Goal: Task Accomplishment & Management: Manage account settings

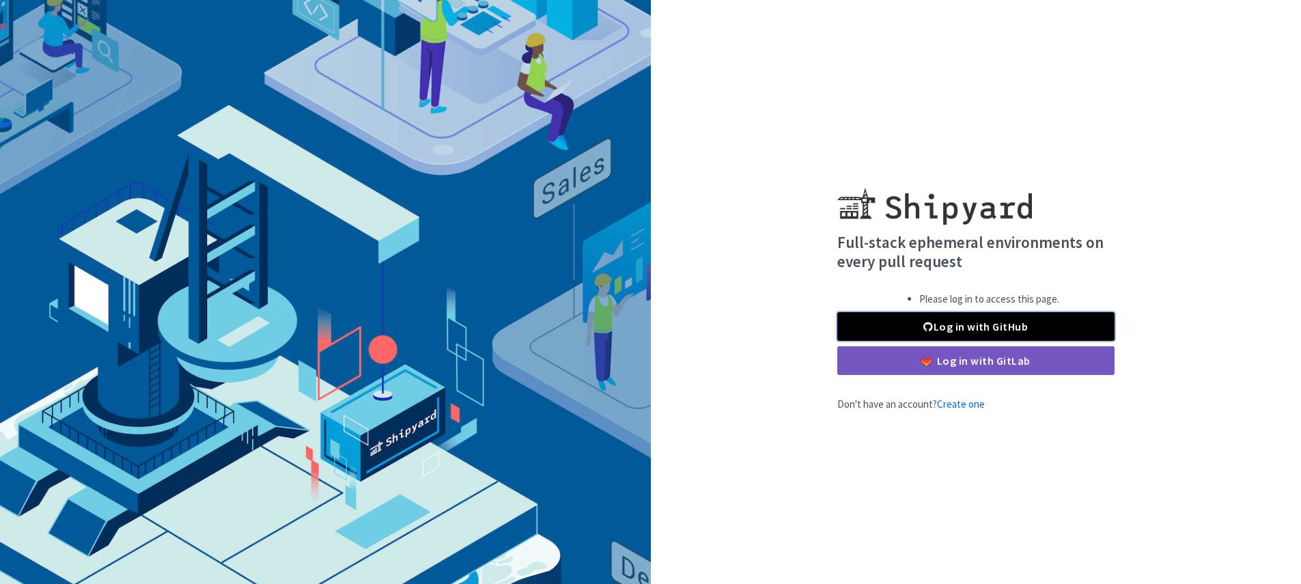
click at [973, 331] on link "Log in with GitHub" at bounding box center [975, 326] width 277 height 29
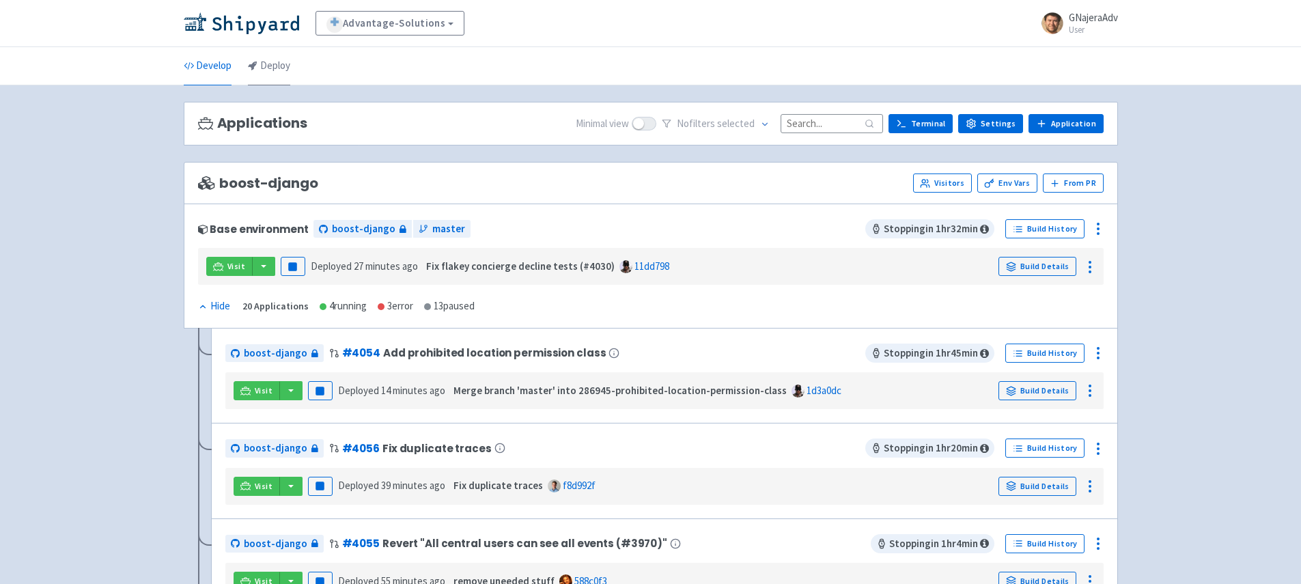
click at [272, 78] on link "Deploy" at bounding box center [269, 66] width 42 height 38
click at [281, 61] on link "Deploy" at bounding box center [269, 66] width 42 height 38
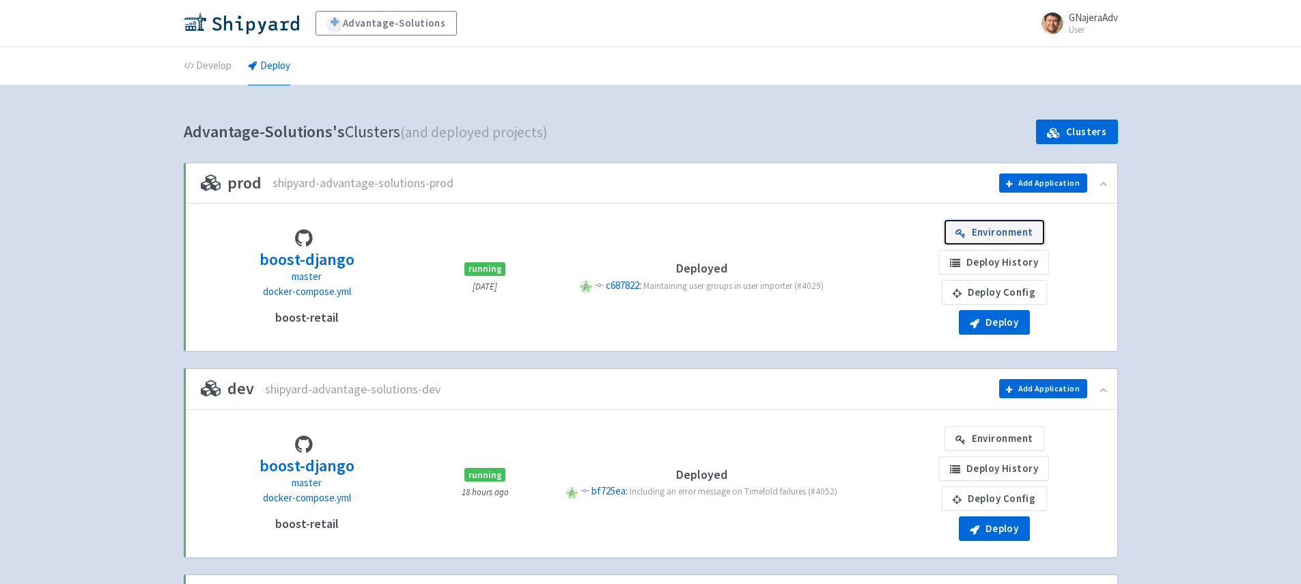
click at [964, 229] on icon at bounding box center [960, 233] width 10 height 10
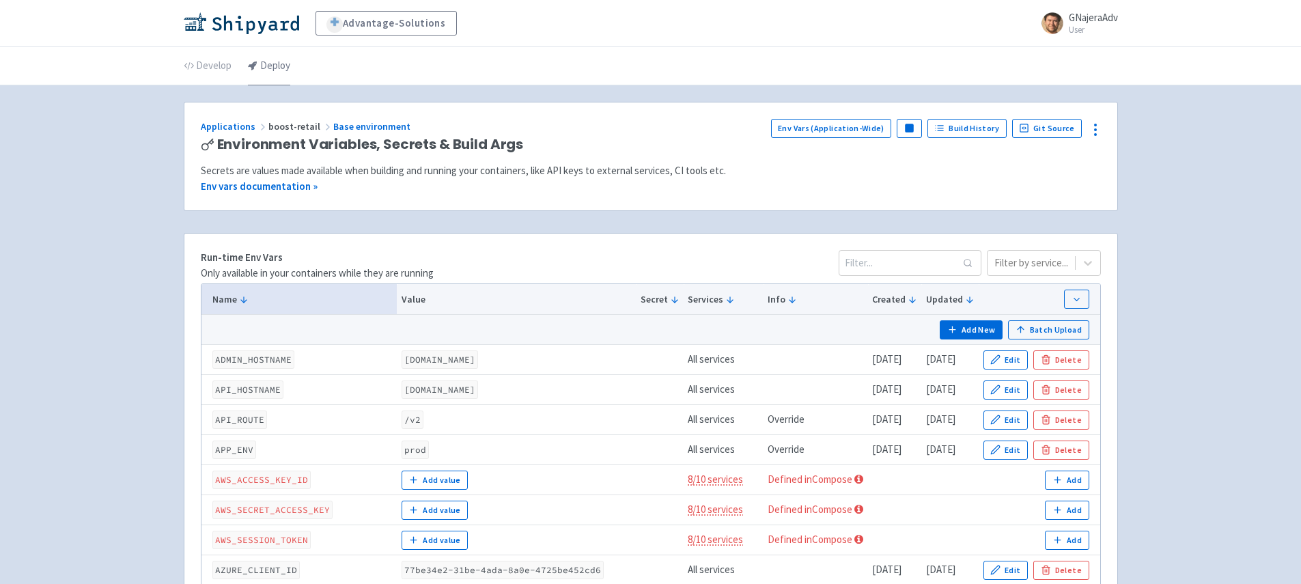
click at [277, 81] on link "Deploy" at bounding box center [269, 66] width 42 height 38
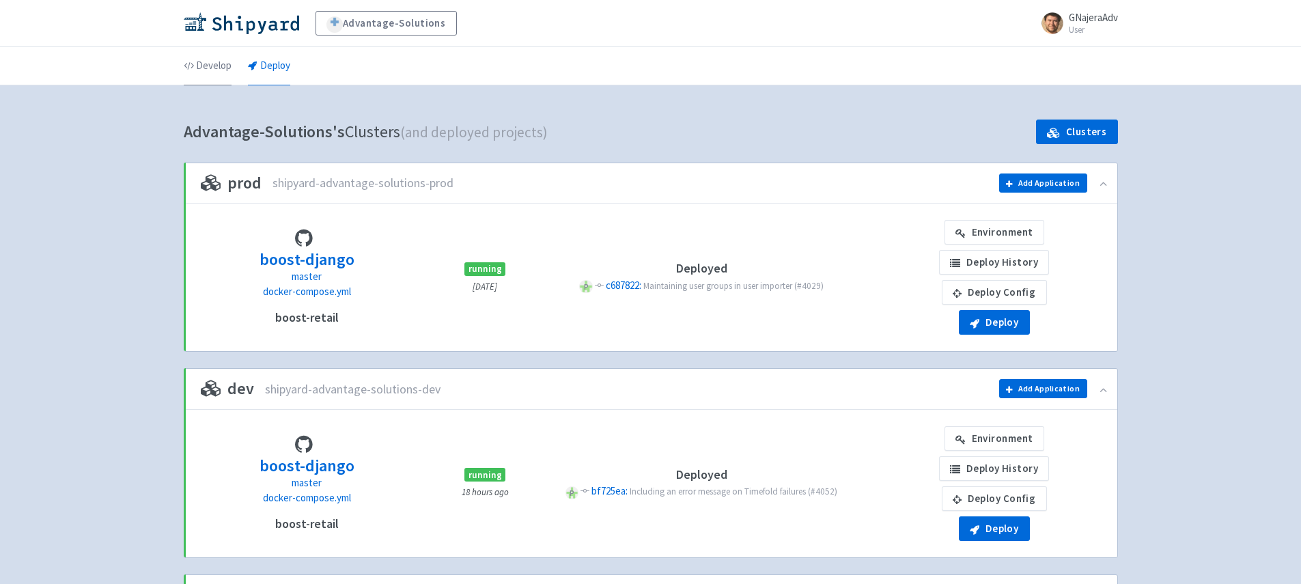
click at [199, 68] on link "Develop" at bounding box center [208, 66] width 48 height 38
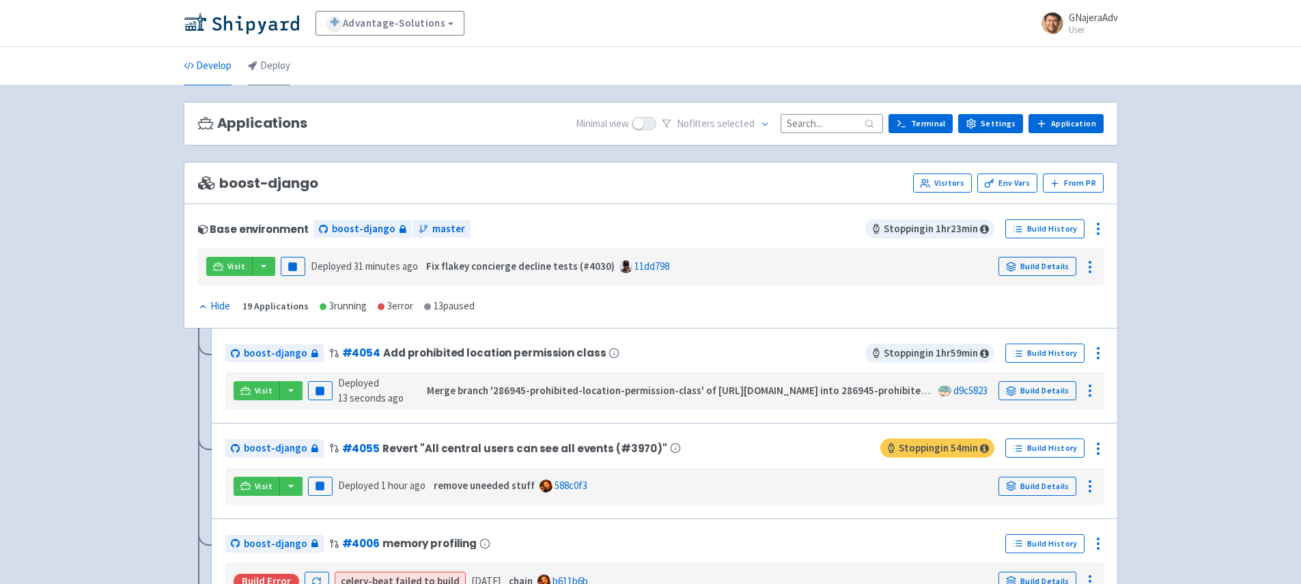
click at [268, 75] on link "Deploy" at bounding box center [269, 66] width 42 height 38
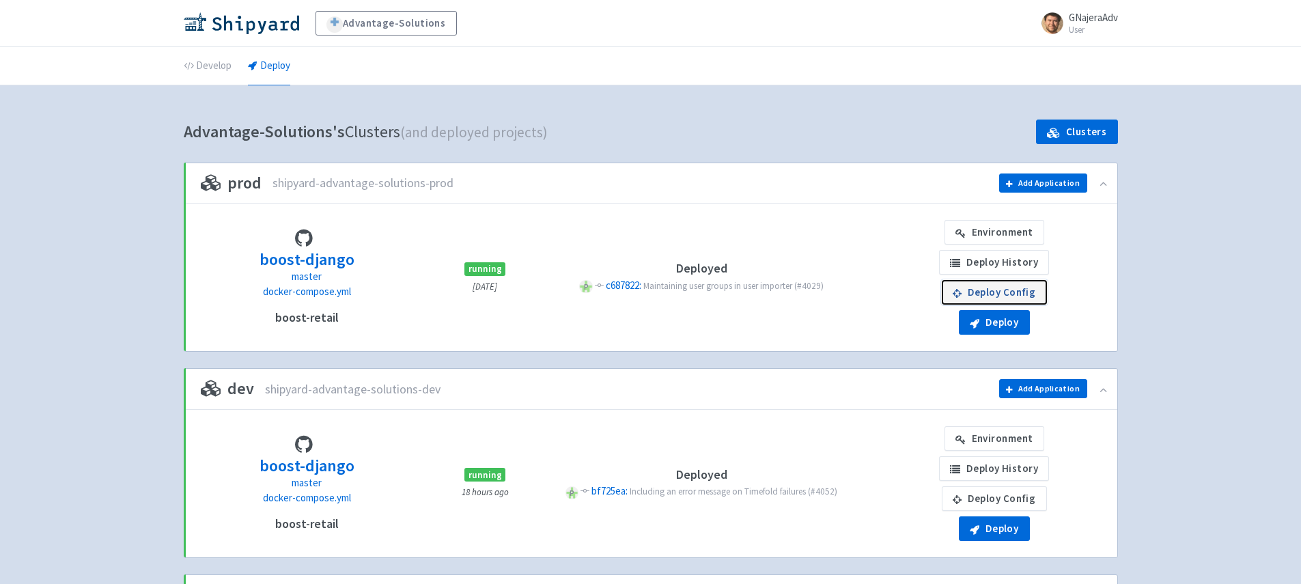
click at [985, 294] on link "Deploy Config" at bounding box center [994, 292] width 105 height 25
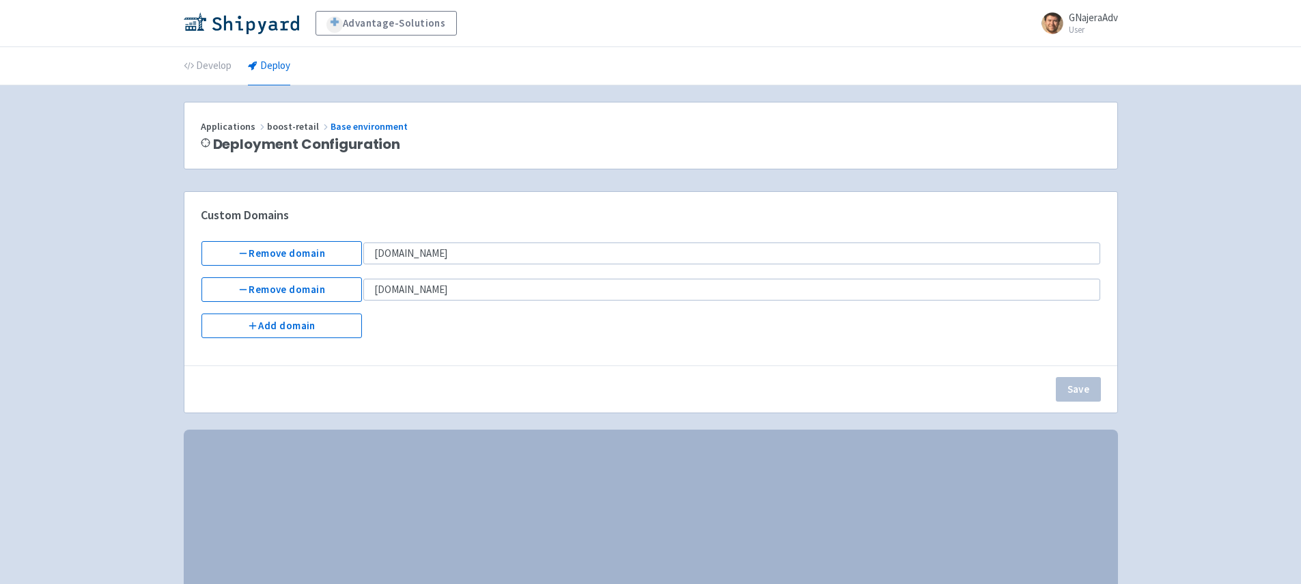
select select "Recreate"
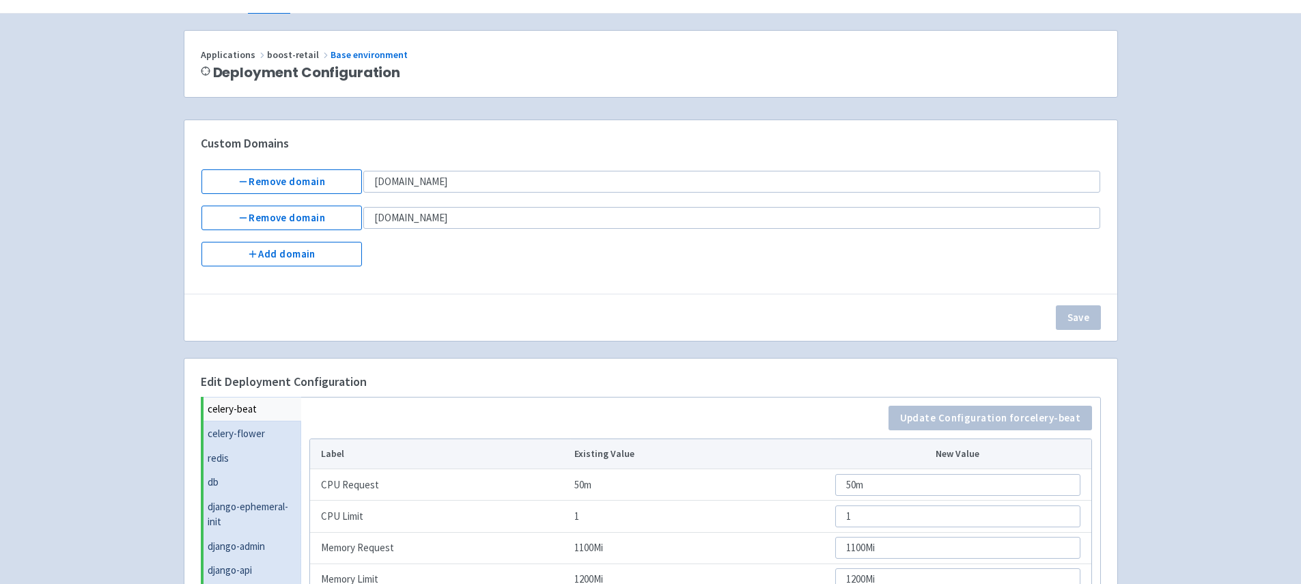
scroll to position [308, 0]
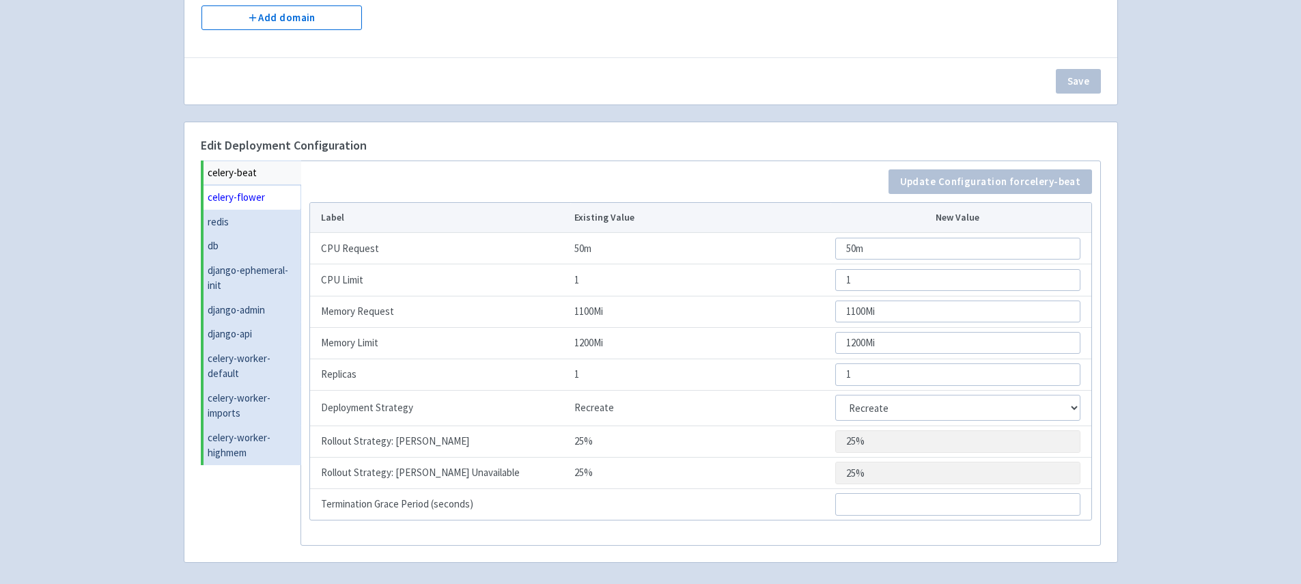
click at [261, 201] on link "celery-flower" at bounding box center [253, 197] width 98 height 25
click at [260, 168] on link "celery-beat" at bounding box center [253, 172] width 98 height 25
select select "Recreate"
click at [266, 192] on link "celery-flower" at bounding box center [253, 197] width 98 height 25
click at [264, 176] on link "celery-beat" at bounding box center [253, 172] width 98 height 25
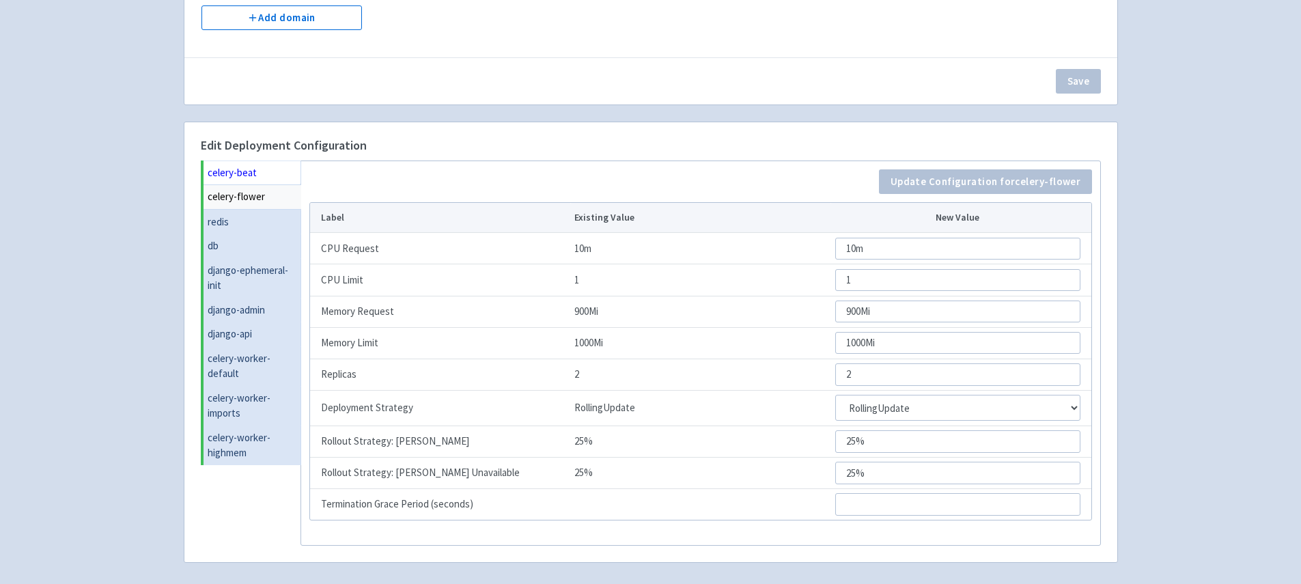
select select "Recreate"
click at [268, 195] on link "celery-flower" at bounding box center [253, 197] width 98 height 25
click at [270, 173] on link "celery-beat" at bounding box center [253, 172] width 98 height 25
select select "Recreate"
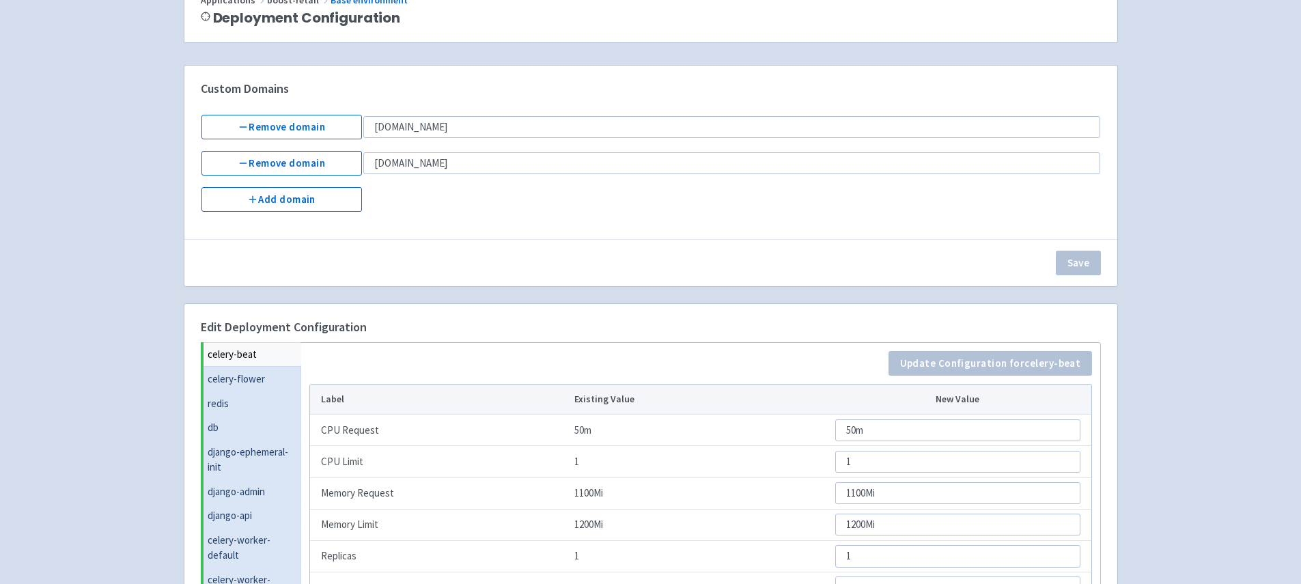
scroll to position [0, 0]
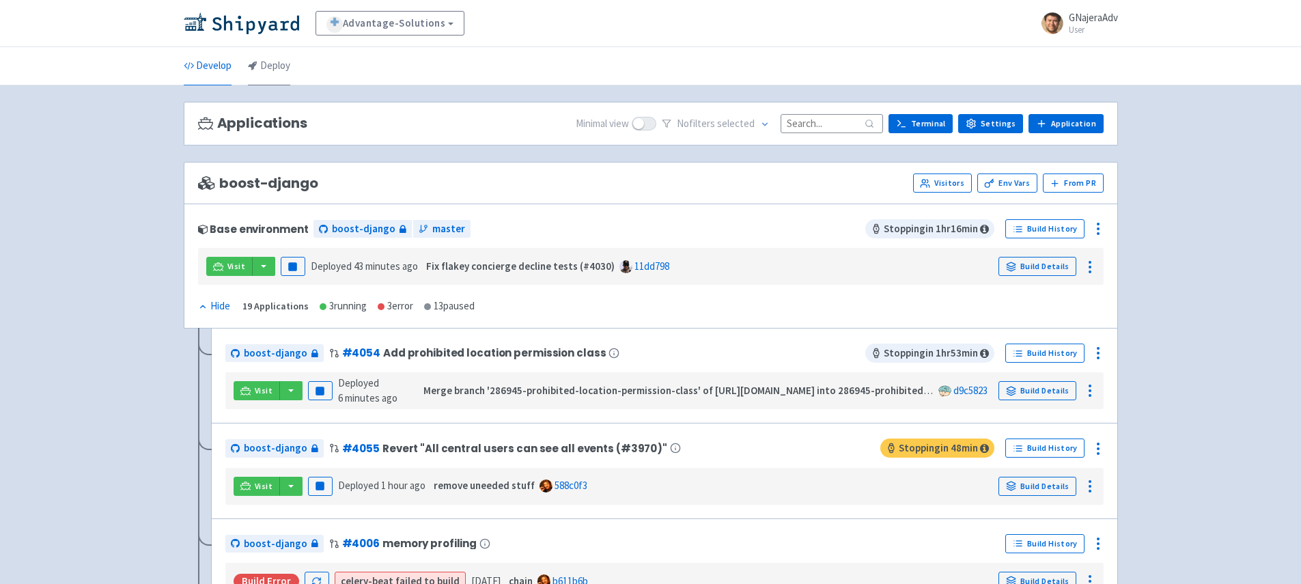
click at [273, 72] on link "Deploy" at bounding box center [269, 66] width 42 height 38
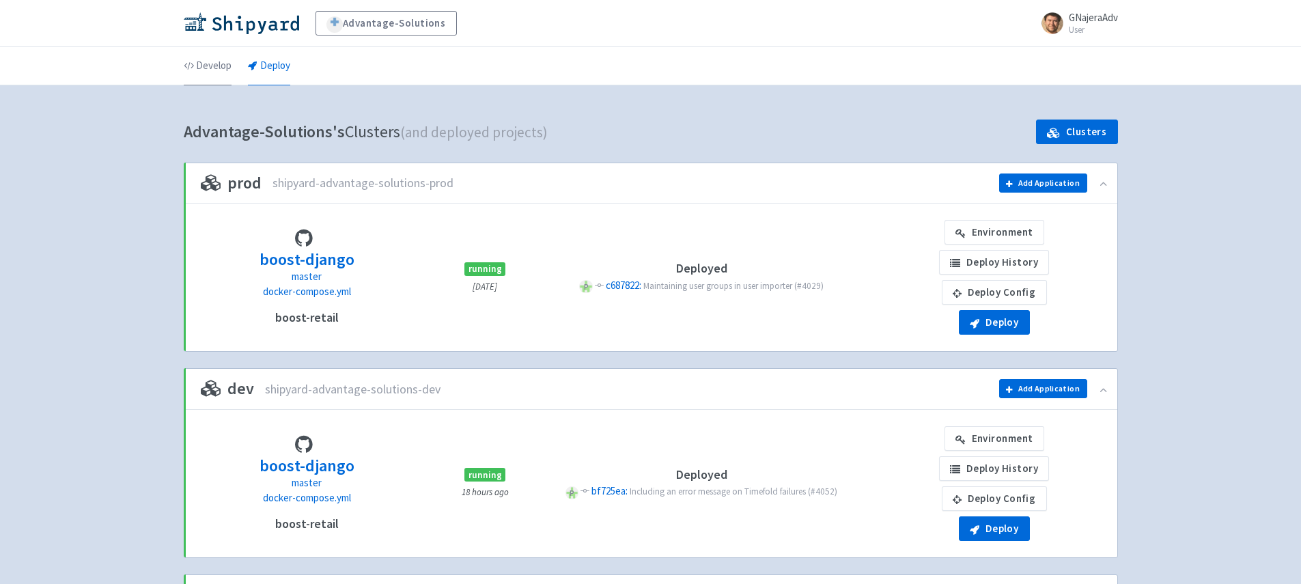
click at [216, 64] on link "Develop" at bounding box center [208, 66] width 48 height 38
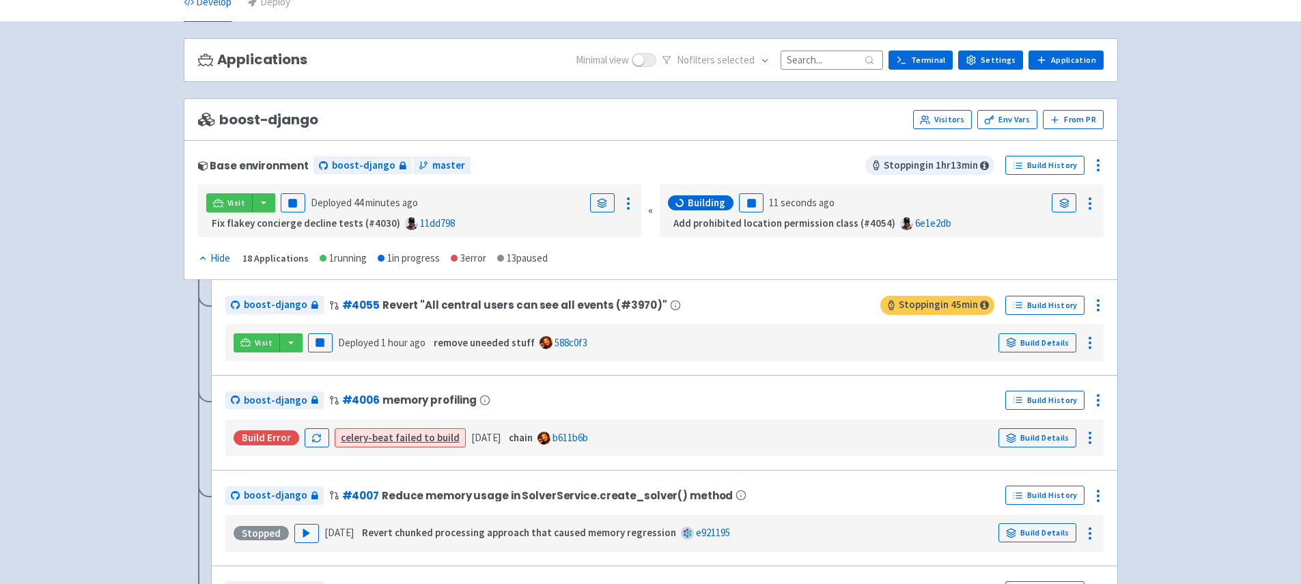
scroll to position [72, 0]
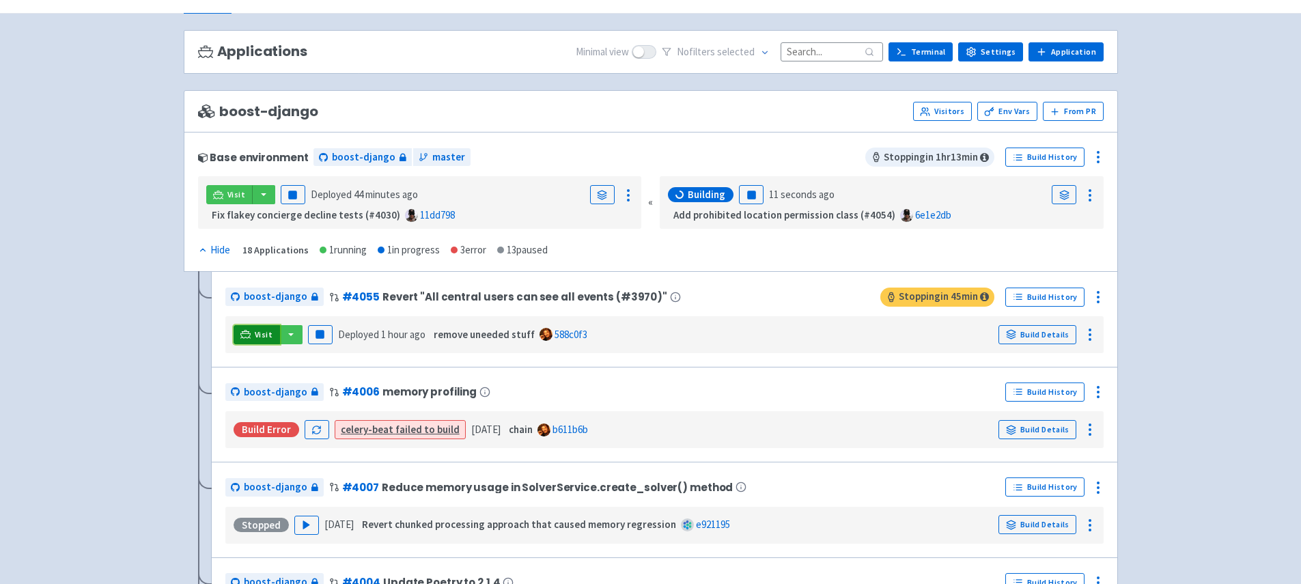
click at [253, 337] on link "Visit" at bounding box center [257, 334] width 46 height 19
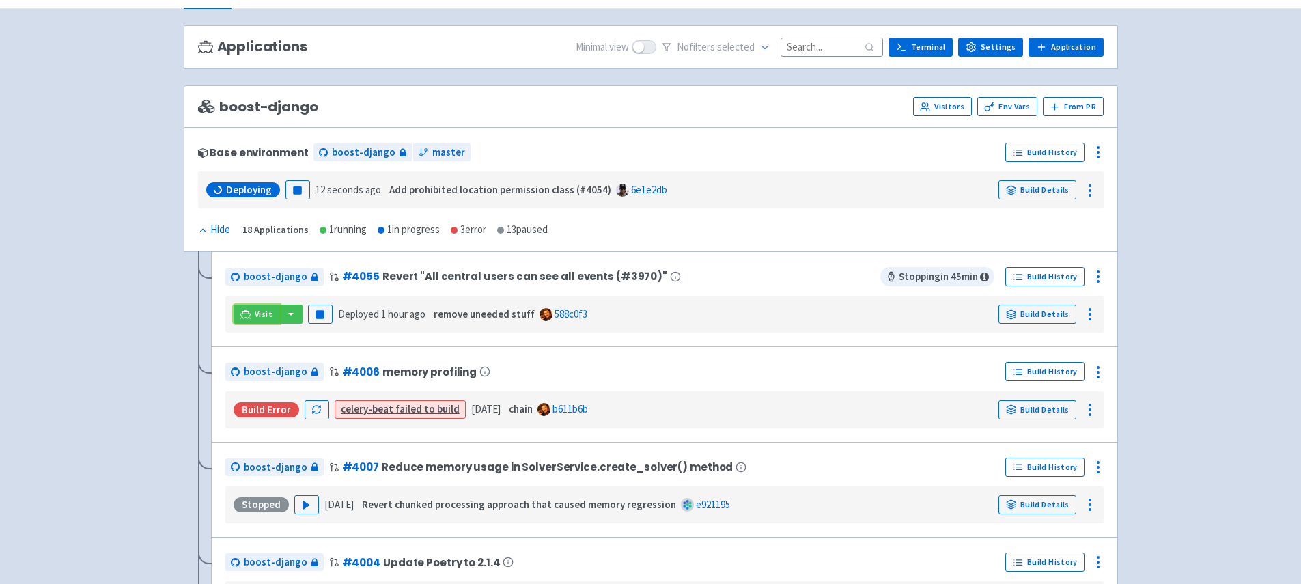
scroll to position [77, 0]
click at [384, 94] on div "boost-django Visitors Env Vars From [GEOGRAPHIC_DATA]" at bounding box center [651, 106] width 934 height 42
click at [201, 233] on div "Base environment boost-django master Build History Deploying Pause 12 seconds a…" at bounding box center [651, 188] width 934 height 125
click at [201, 233] on icon at bounding box center [203, 230] width 10 height 10
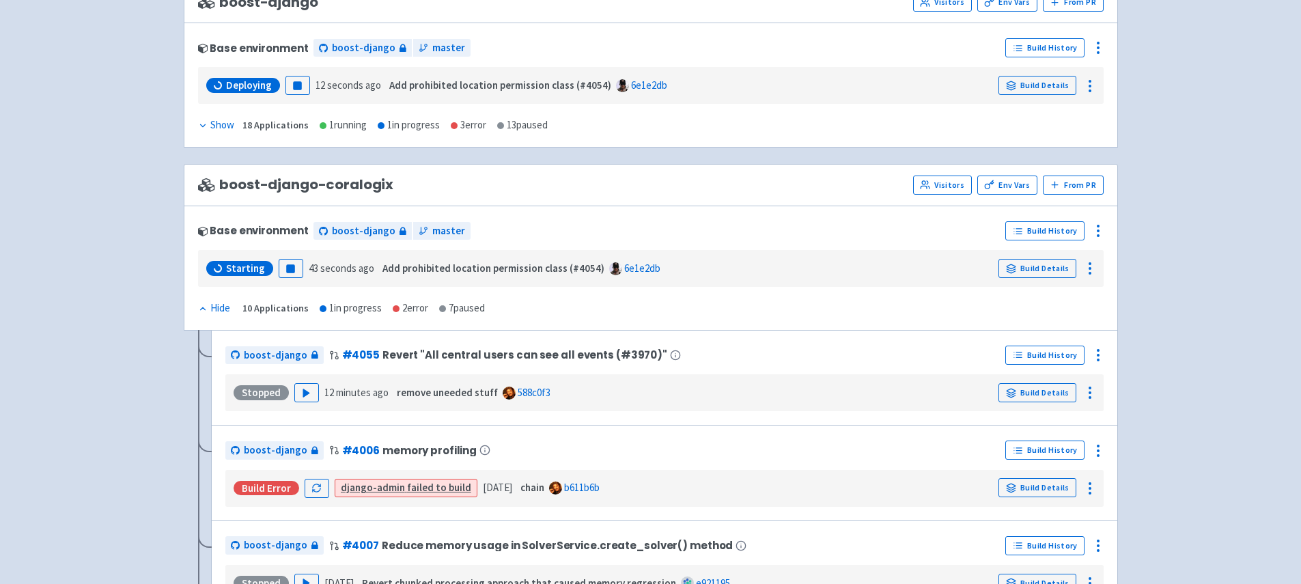
scroll to position [208, 0]
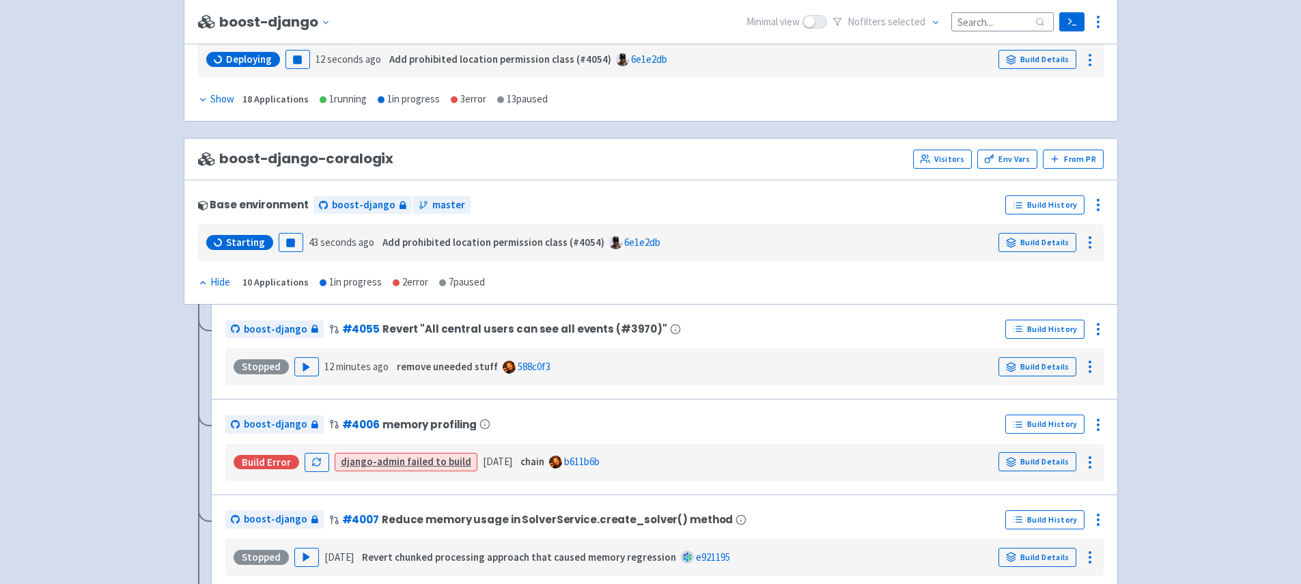
click at [208, 279] on div "Hide" at bounding box center [214, 283] width 32 height 16
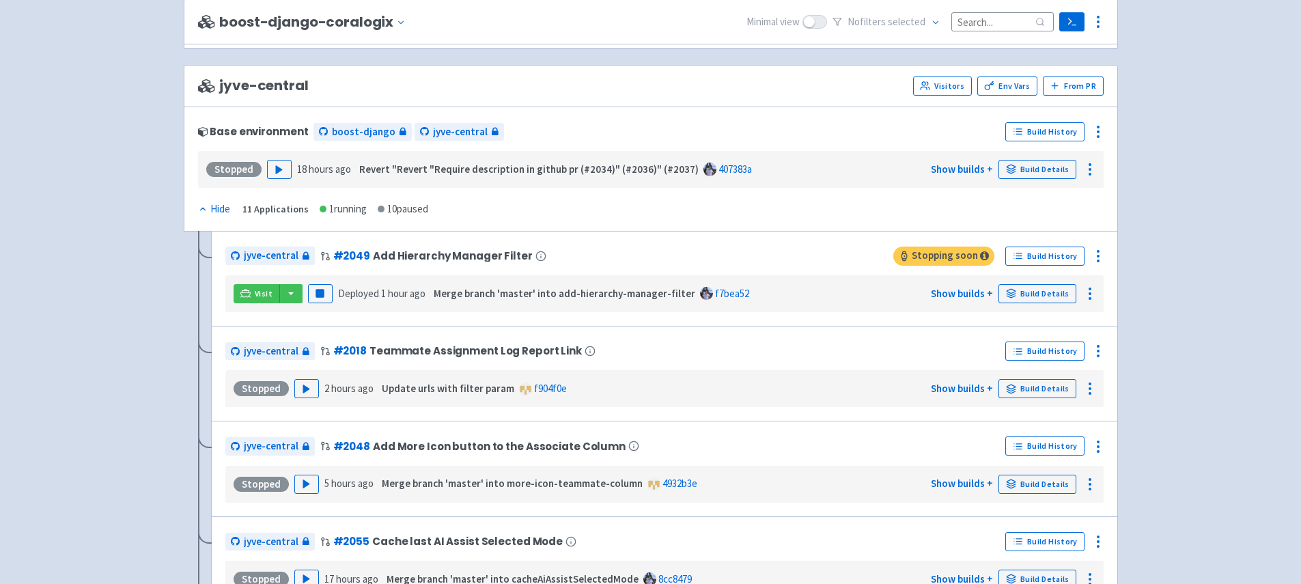
scroll to position [466, 0]
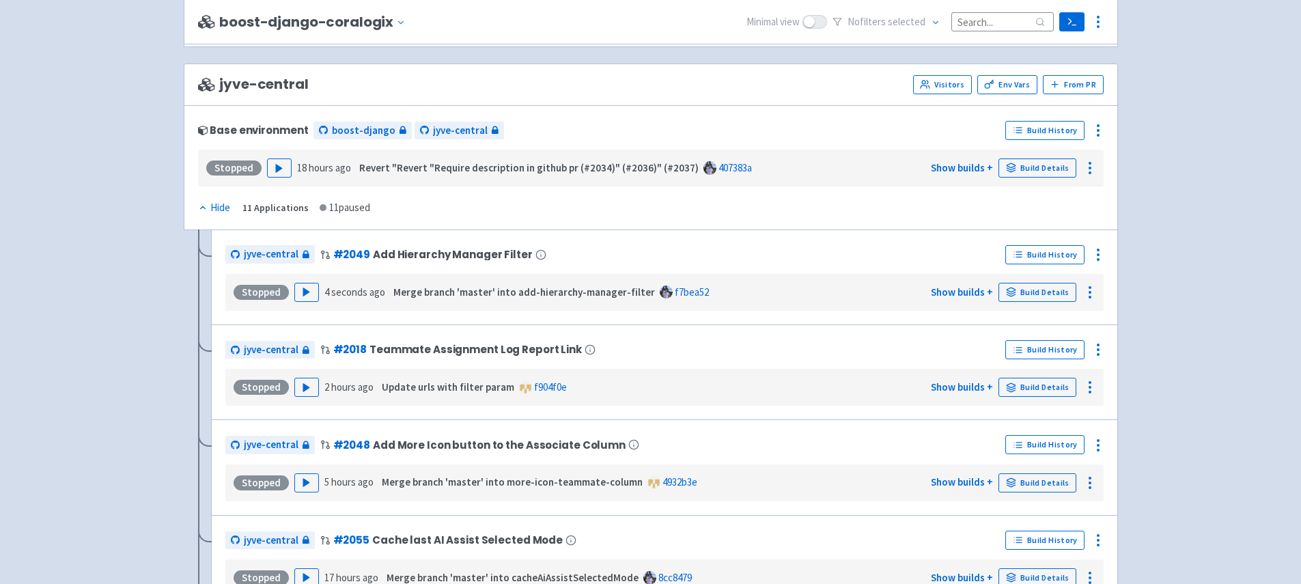
click at [294, 88] on span "jyve-central" at bounding box center [253, 84] width 111 height 16
click at [280, 89] on span "jyve-central" at bounding box center [253, 84] width 111 height 16
click at [287, 85] on span "jyve-central" at bounding box center [253, 84] width 111 height 16
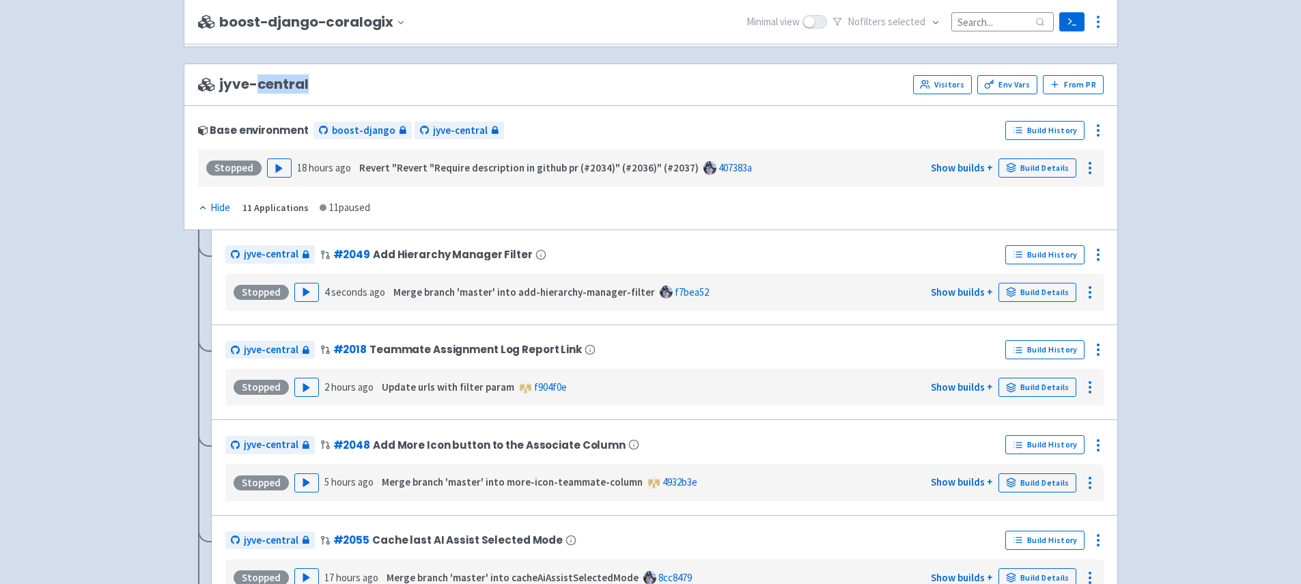
click at [287, 85] on span "jyve-central" at bounding box center [253, 84] width 111 height 16
click at [289, 88] on span "jyve-central" at bounding box center [253, 84] width 111 height 16
click at [303, 85] on span "jyve-central" at bounding box center [253, 84] width 111 height 16
click at [290, 86] on span "jyve-central" at bounding box center [253, 84] width 111 height 16
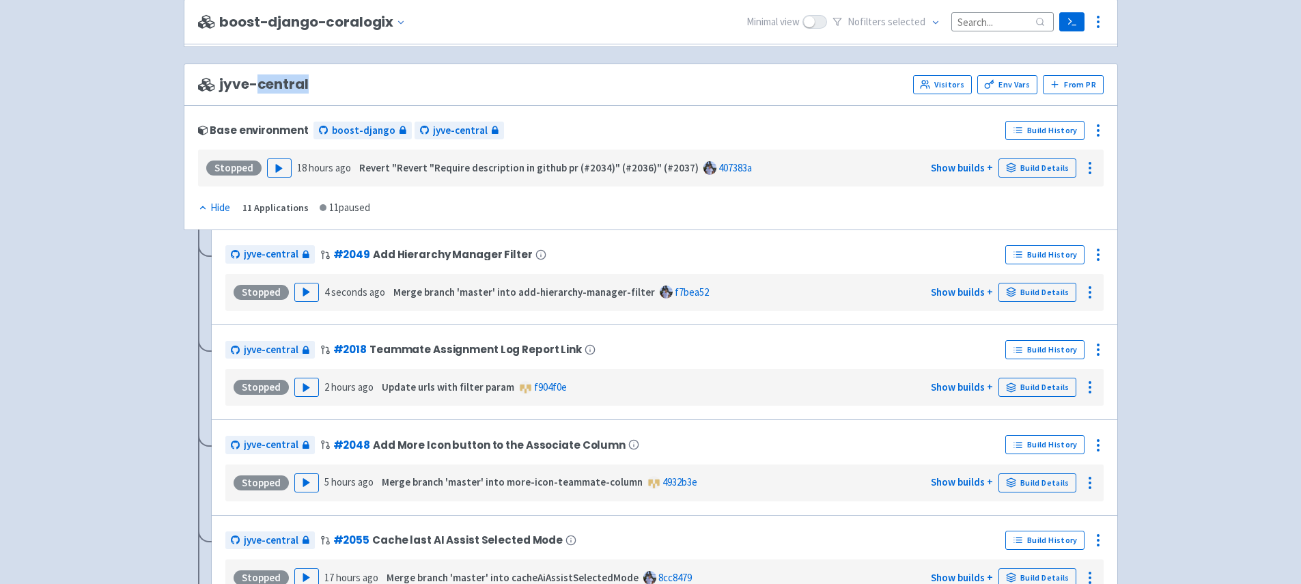
click at [290, 86] on span "jyve-central" at bounding box center [253, 84] width 111 height 16
click at [236, 87] on span "jyve-central" at bounding box center [253, 84] width 111 height 16
click at [250, 85] on span "jyve-central" at bounding box center [253, 84] width 111 height 16
drag, startPoint x: 256, startPoint y: 86, endPoint x: 216, endPoint y: 86, distance: 39.6
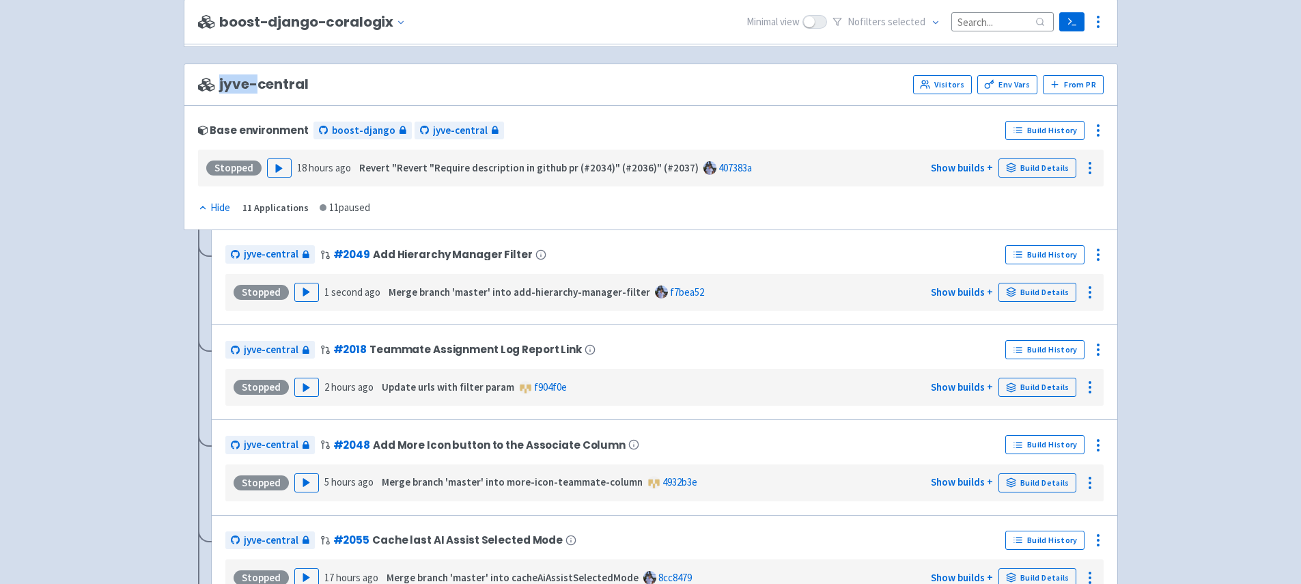
click at [216, 86] on span "jyve-central" at bounding box center [253, 84] width 111 height 16
click at [279, 82] on span "jyve-central" at bounding box center [253, 84] width 111 height 16
click at [253, 88] on span "jyve-central" at bounding box center [253, 84] width 111 height 16
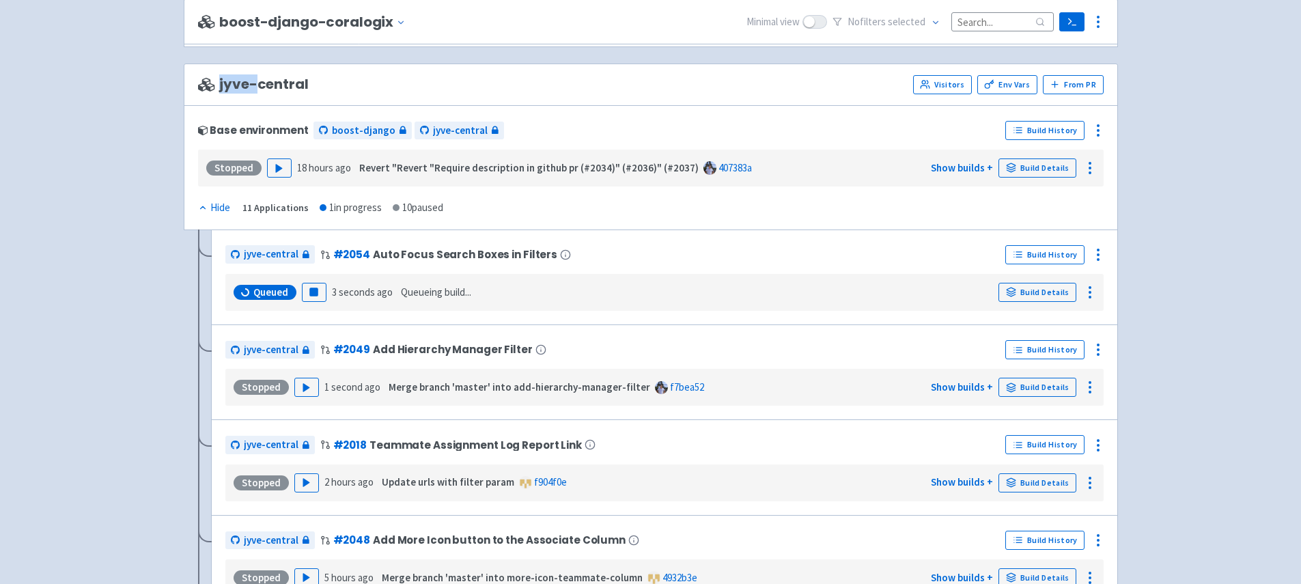
drag, startPoint x: 256, startPoint y: 87, endPoint x: 220, endPoint y: 86, distance: 36.2
click at [220, 86] on span "jyve-central" at bounding box center [253, 84] width 111 height 16
click at [277, 86] on span "jyve-central" at bounding box center [253, 84] width 111 height 16
click at [244, 89] on span "jyve-central" at bounding box center [253, 84] width 111 height 16
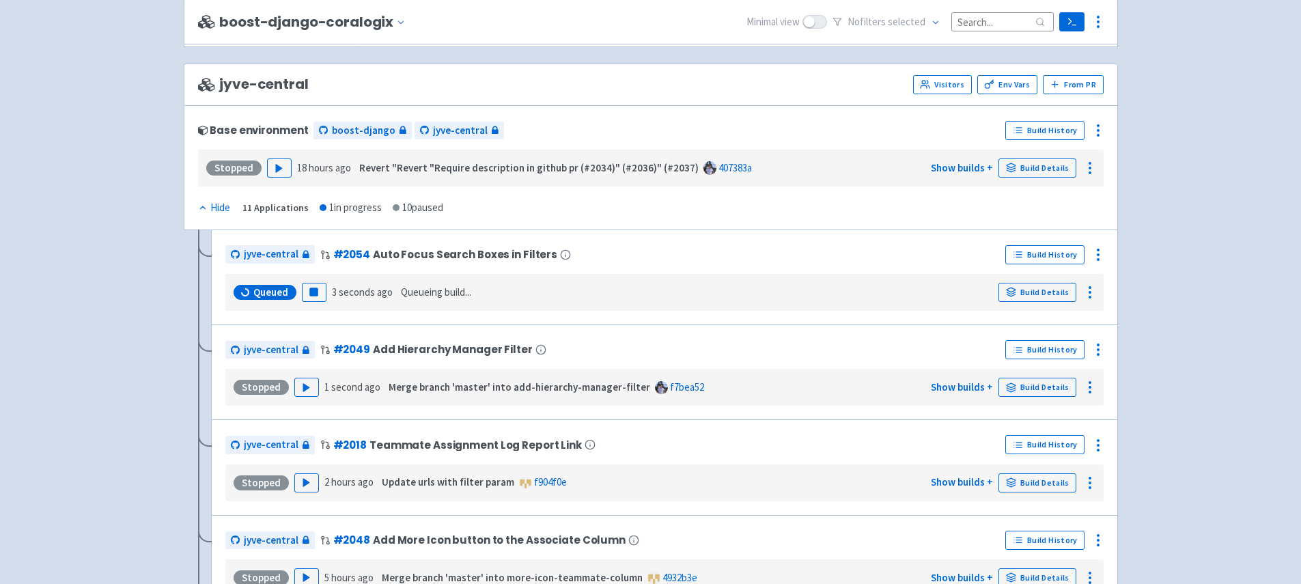
click at [241, 89] on span "jyve-central" at bounding box center [253, 84] width 111 height 16
click at [285, 82] on span "jyve-central" at bounding box center [253, 84] width 111 height 16
click at [286, 81] on span "jyve-central" at bounding box center [253, 84] width 111 height 16
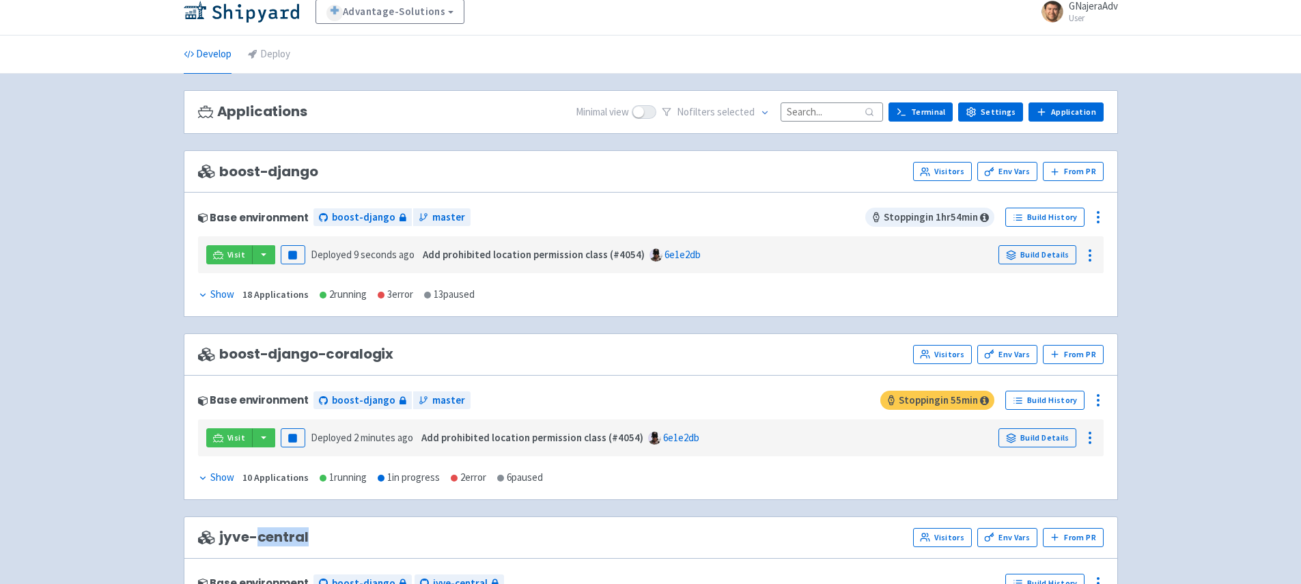
scroll to position [0, 0]
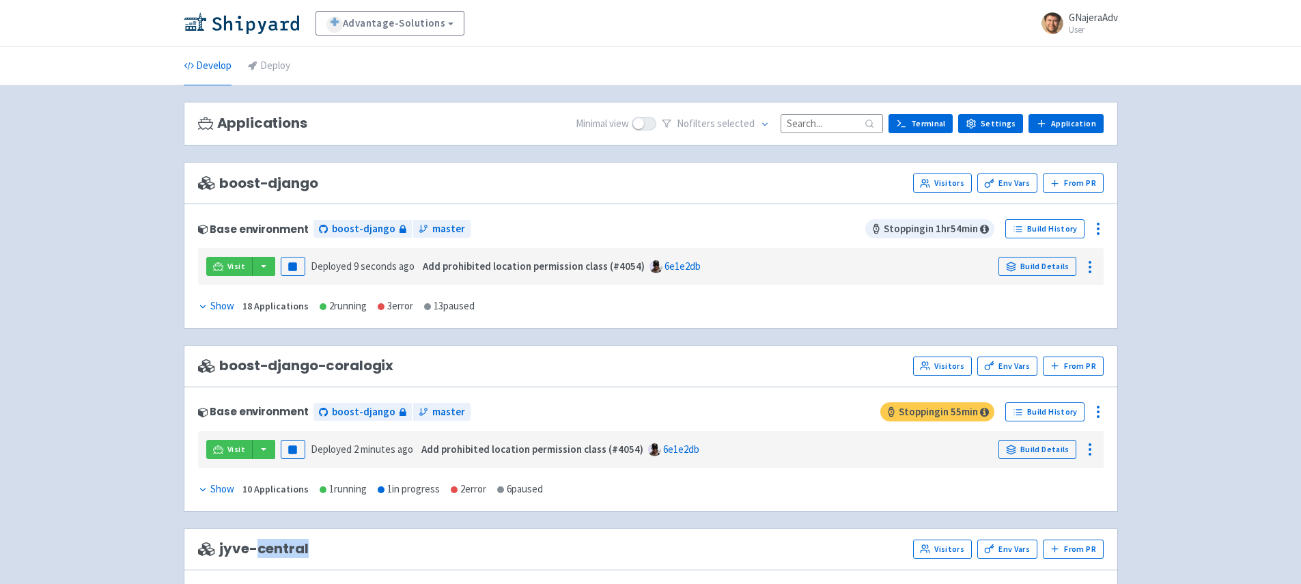
click at [208, 305] on div "Show" at bounding box center [216, 306] width 36 height 16
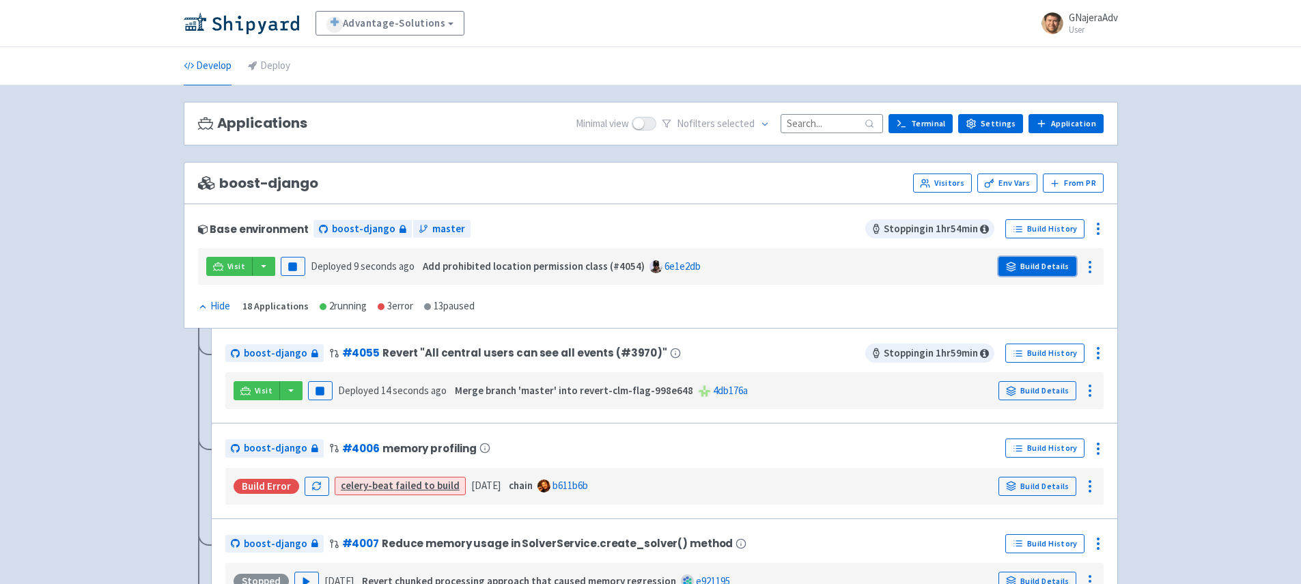
click at [1037, 262] on link "Build Details" at bounding box center [1037, 266] width 78 height 19
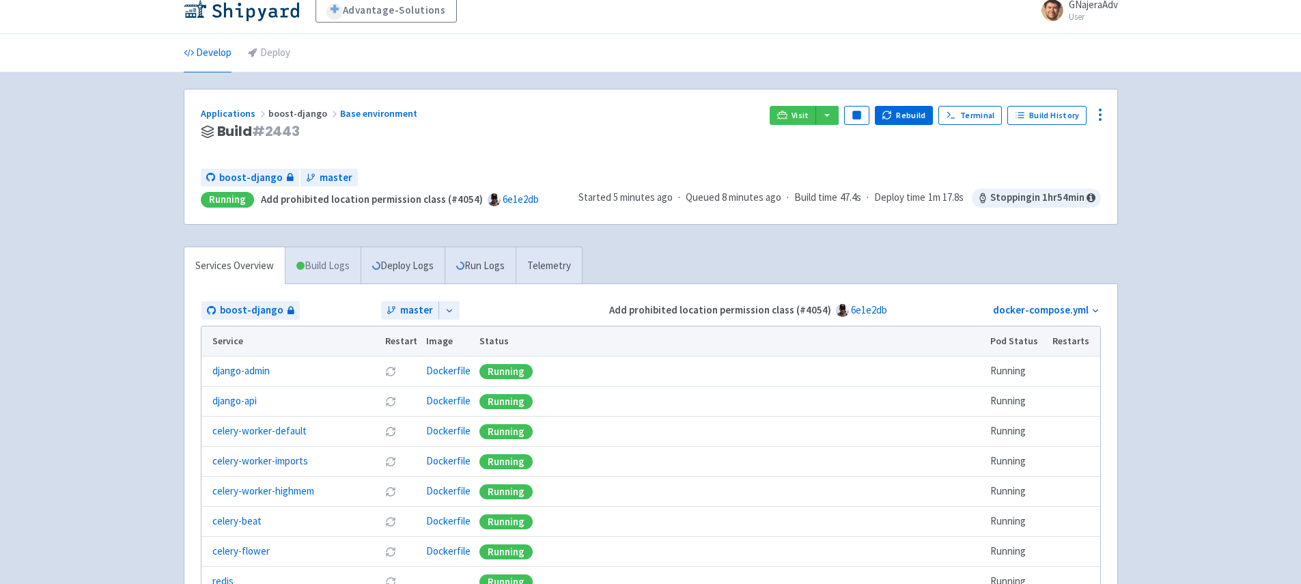
scroll to position [16, 0]
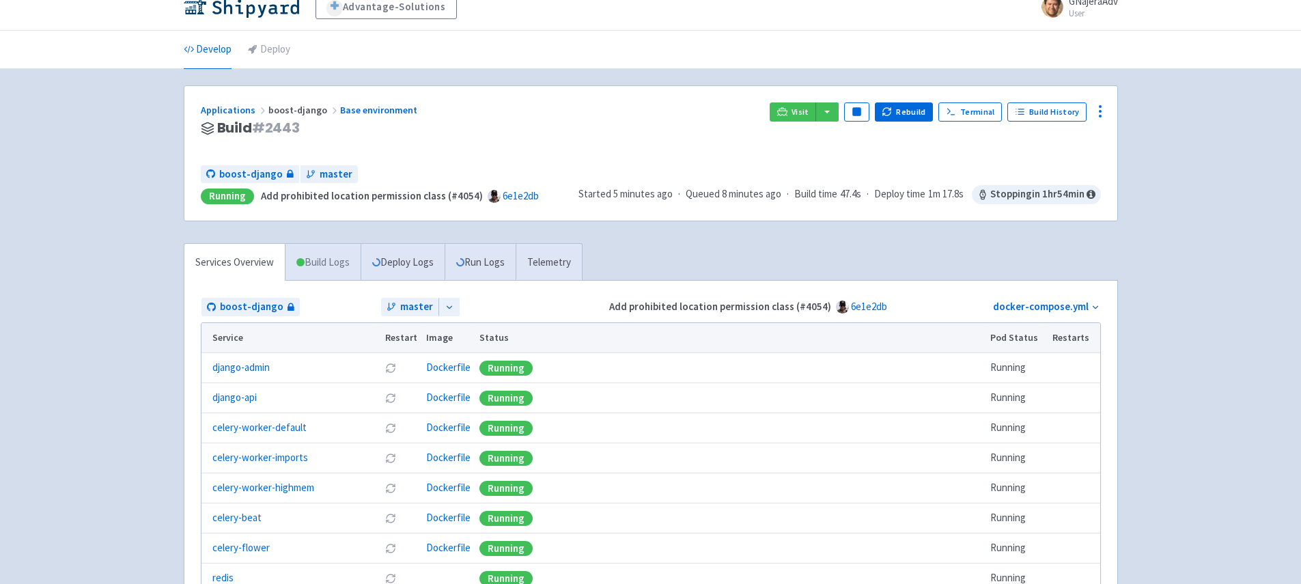
click at [322, 272] on link "Build Logs" at bounding box center [322, 263] width 75 height 38
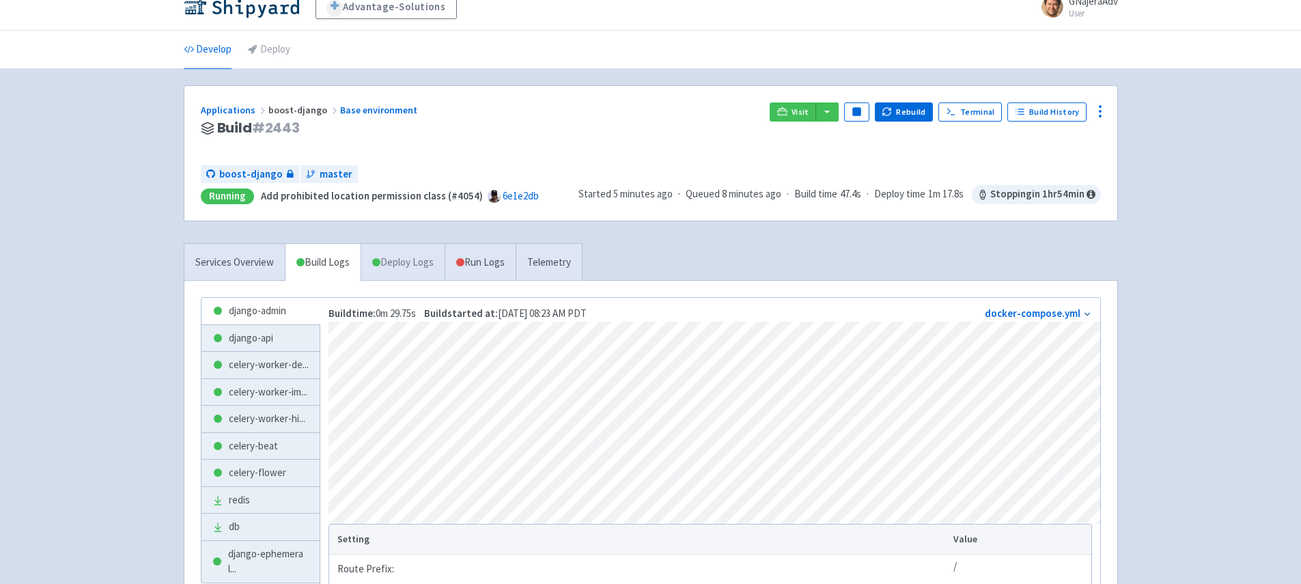
click at [412, 266] on link "Deploy Logs" at bounding box center [403, 263] width 84 height 38
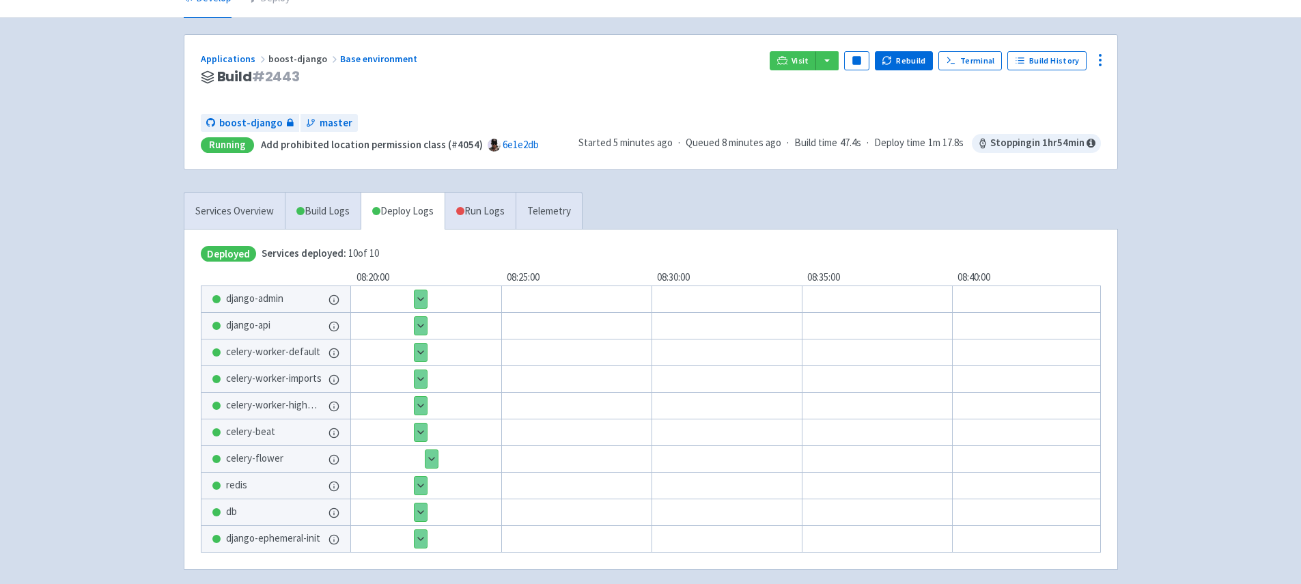
scroll to position [80, 0]
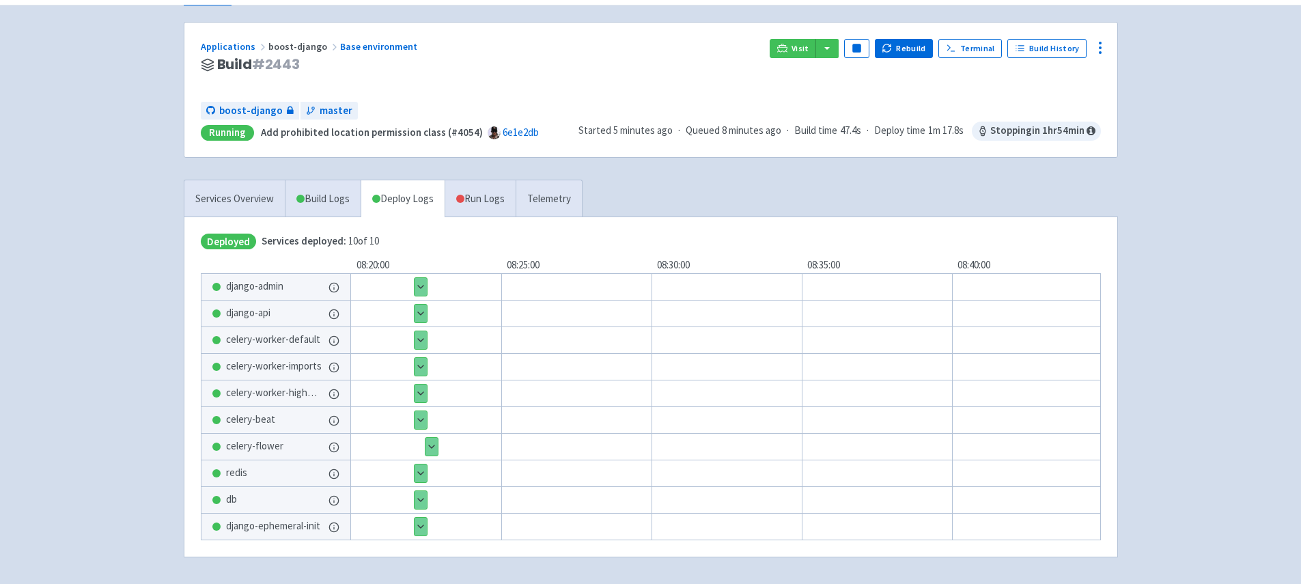
click at [415, 288] on button "Show details" at bounding box center [421, 287] width 12 height 18
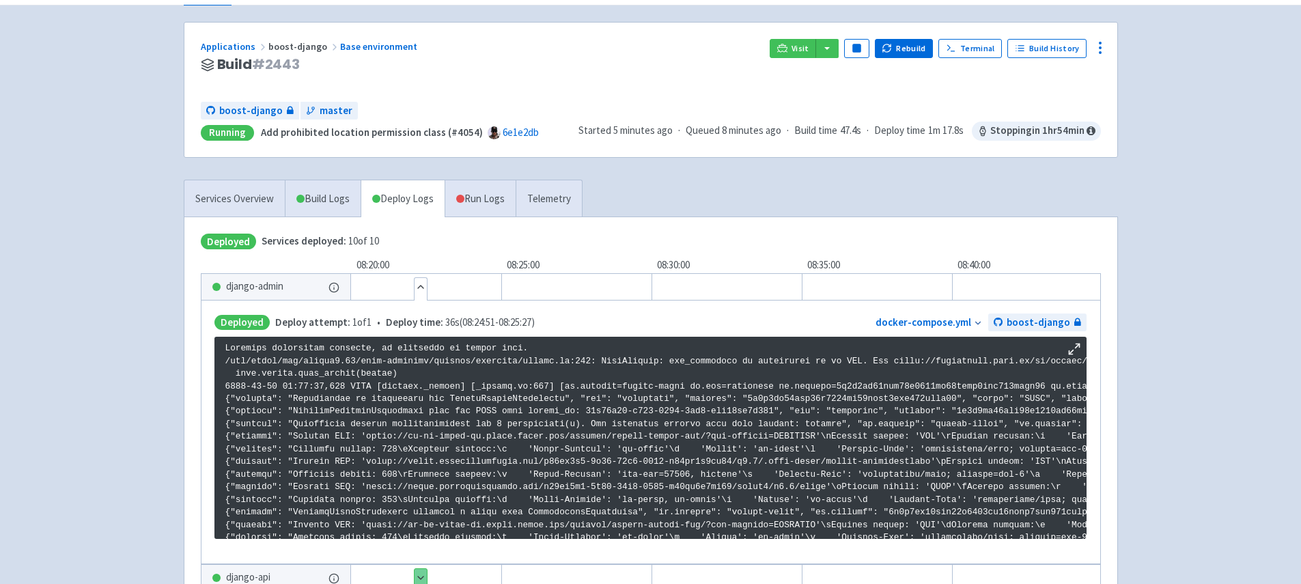
scroll to position [772, 0]
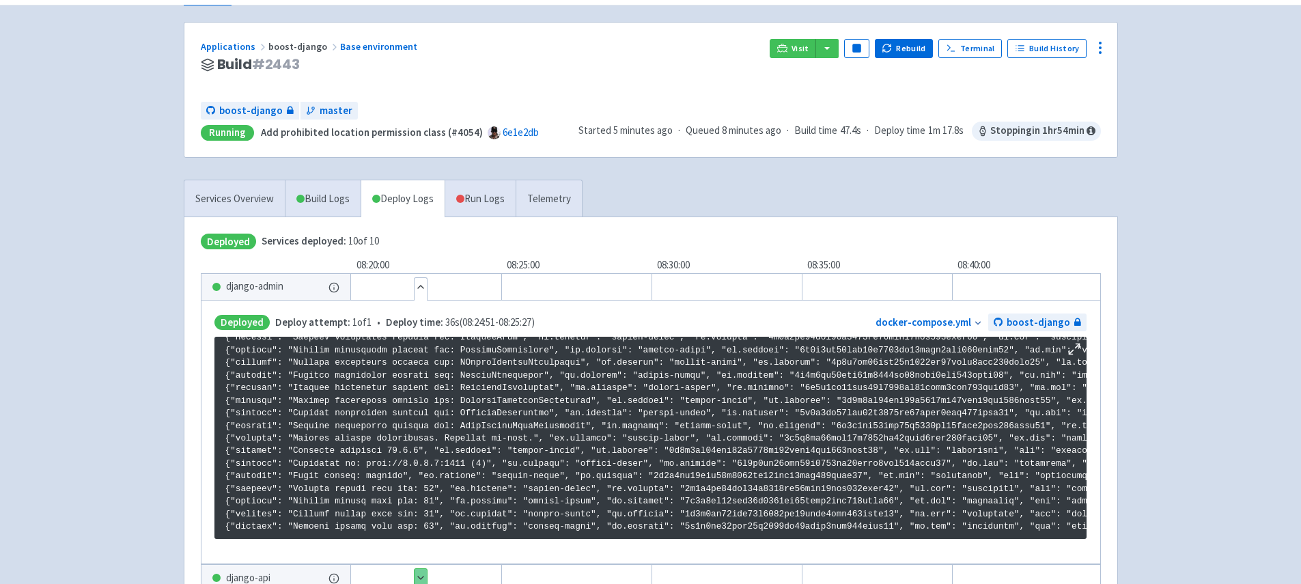
click at [424, 285] on button "Hide details" at bounding box center [421, 287] width 12 height 18
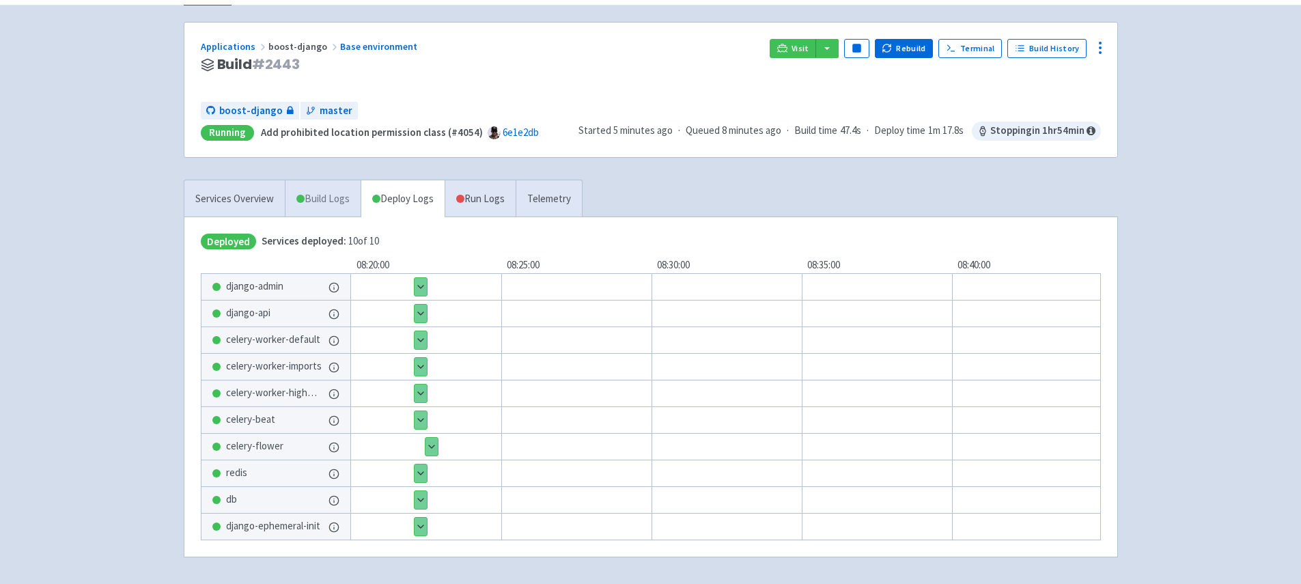
click at [326, 195] on link "Build Logs" at bounding box center [322, 199] width 75 height 38
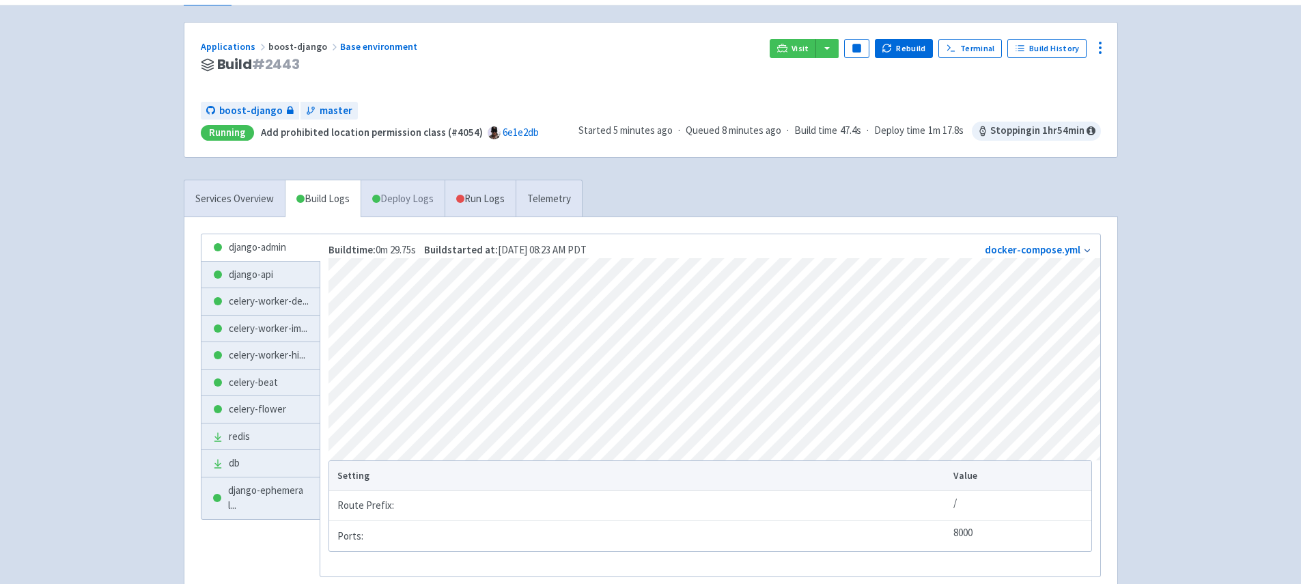
click at [384, 197] on link "Deploy Logs" at bounding box center [403, 199] width 84 height 38
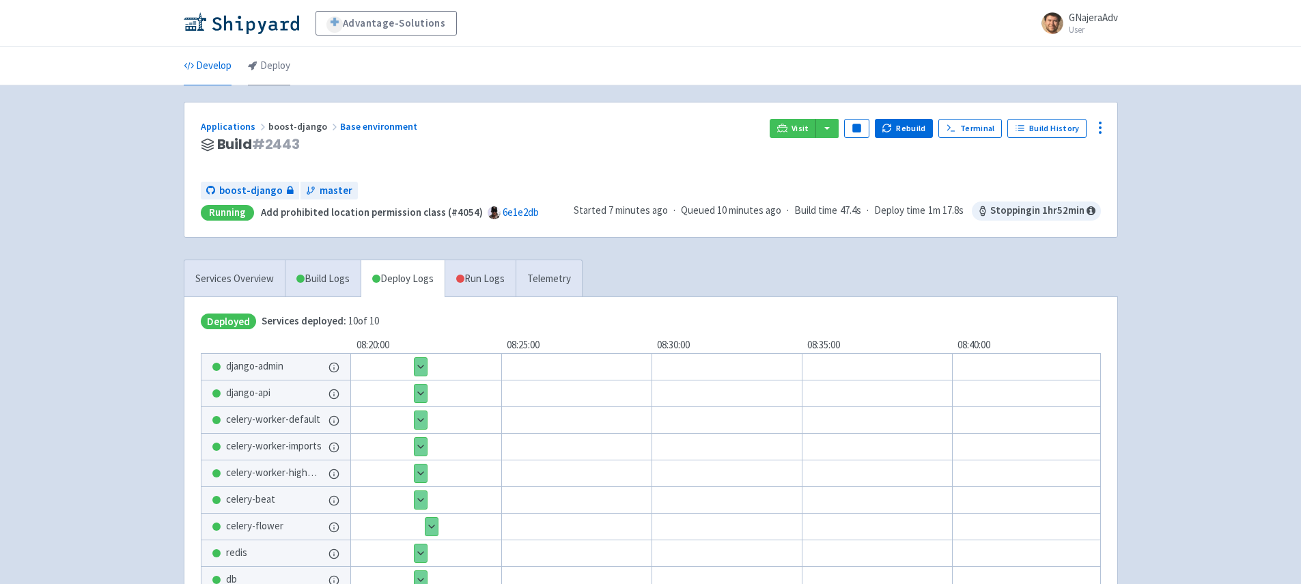
click at [262, 71] on link "Deploy" at bounding box center [269, 66] width 42 height 38
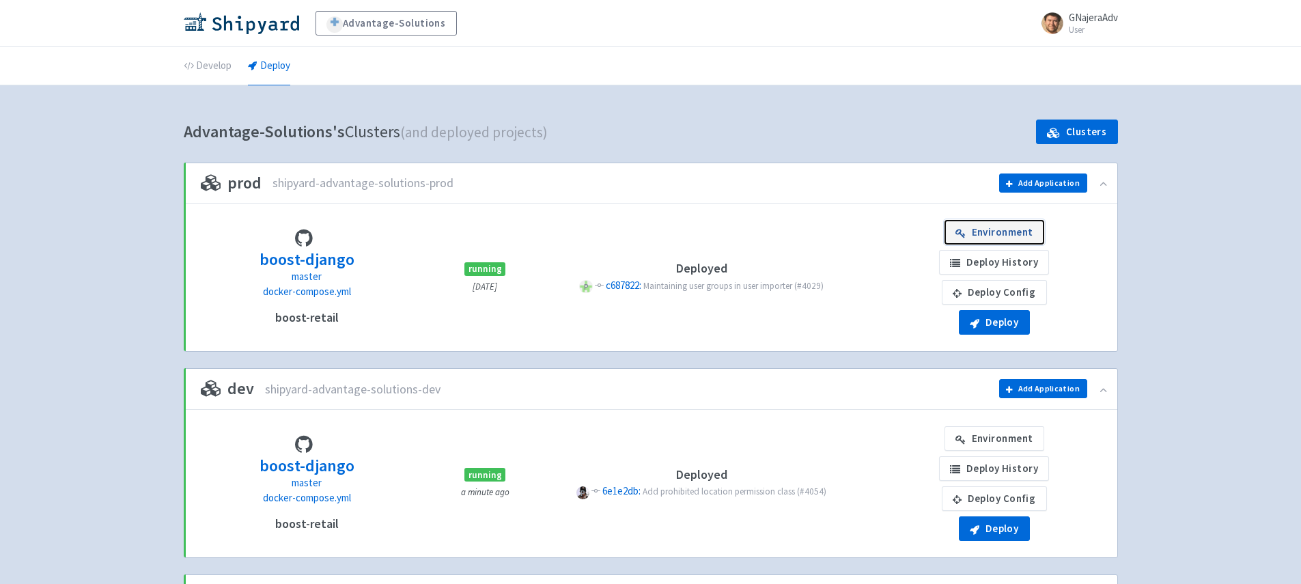
click at [1001, 232] on link "Environment" at bounding box center [994, 232] width 100 height 25
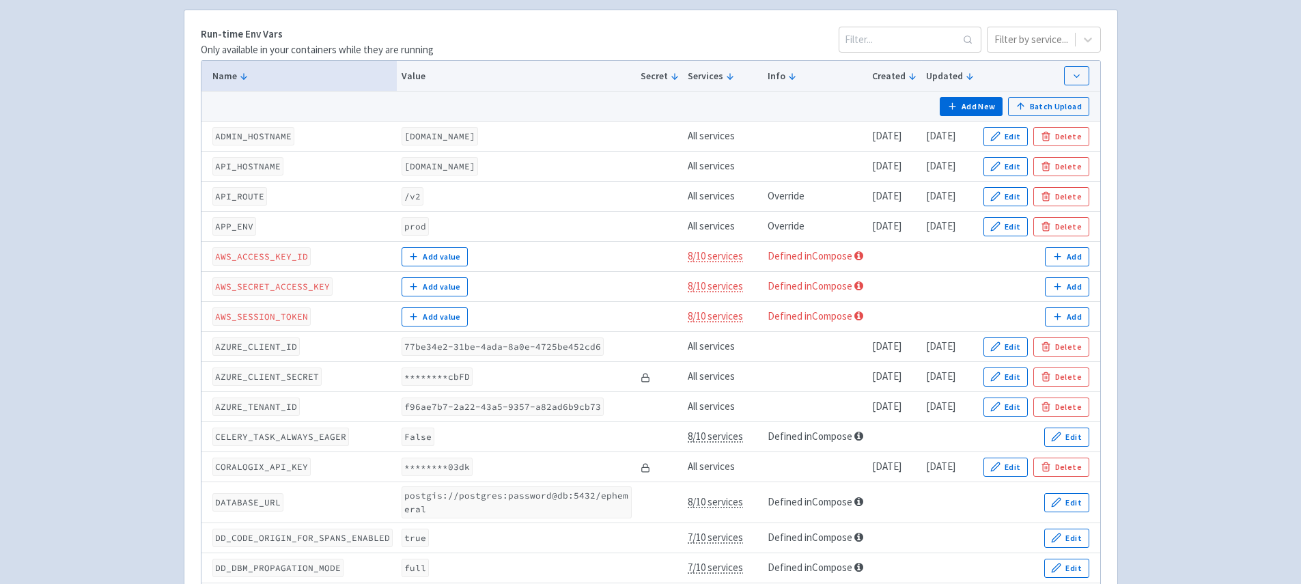
scroll to position [221, 0]
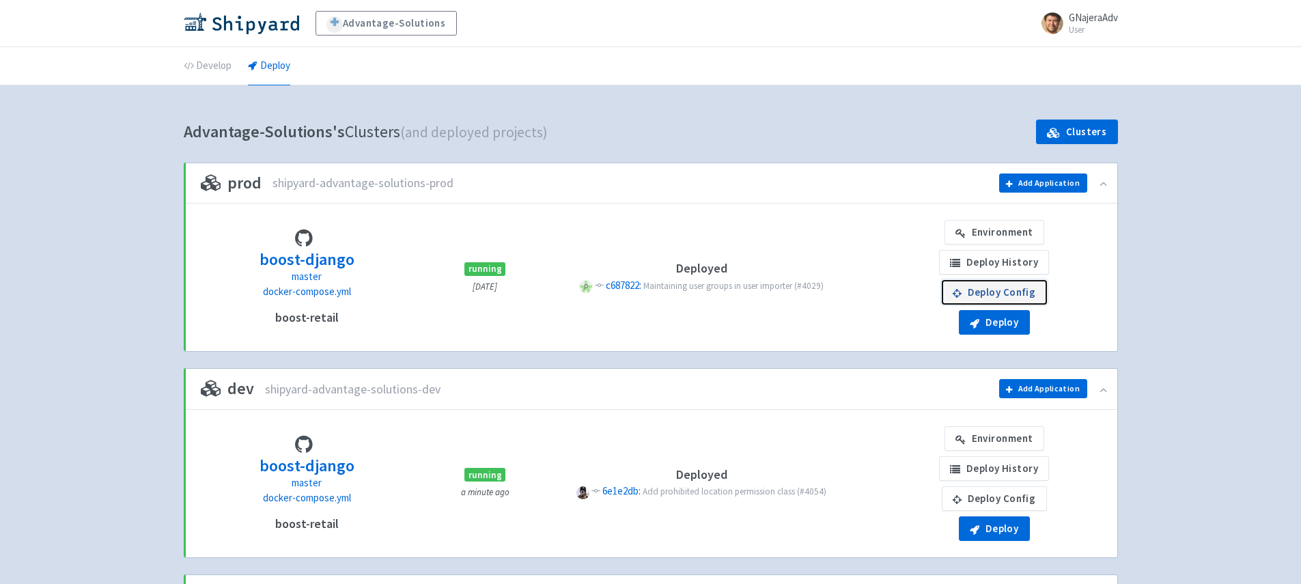
click at [1011, 286] on link "Deploy Config" at bounding box center [994, 292] width 105 height 25
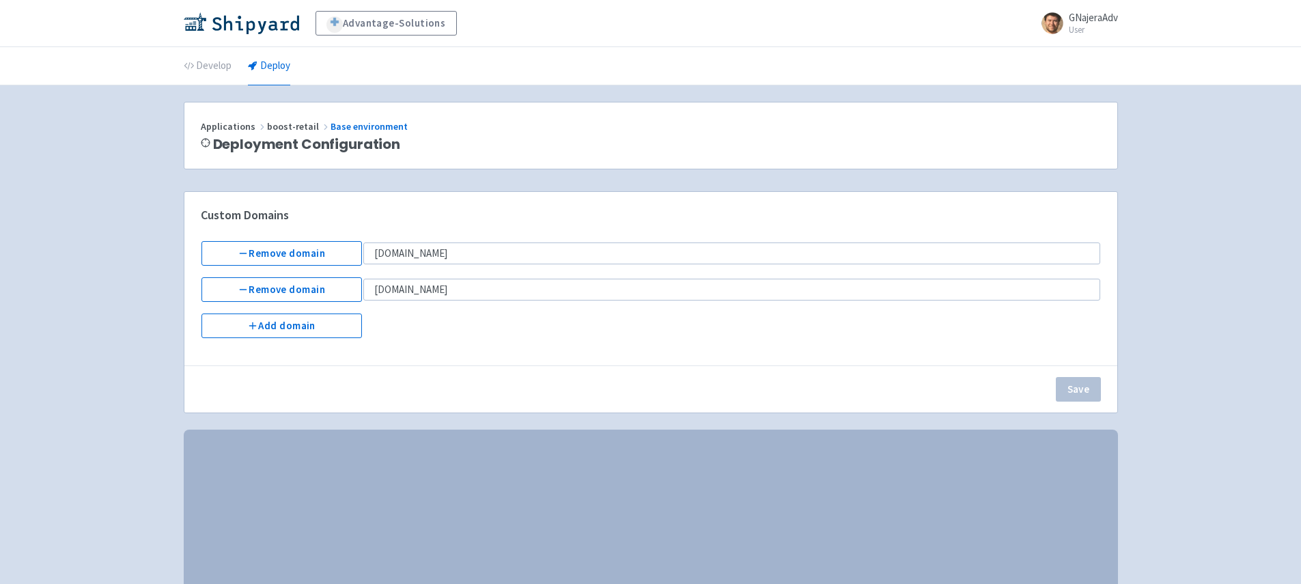
select select "Recreate"
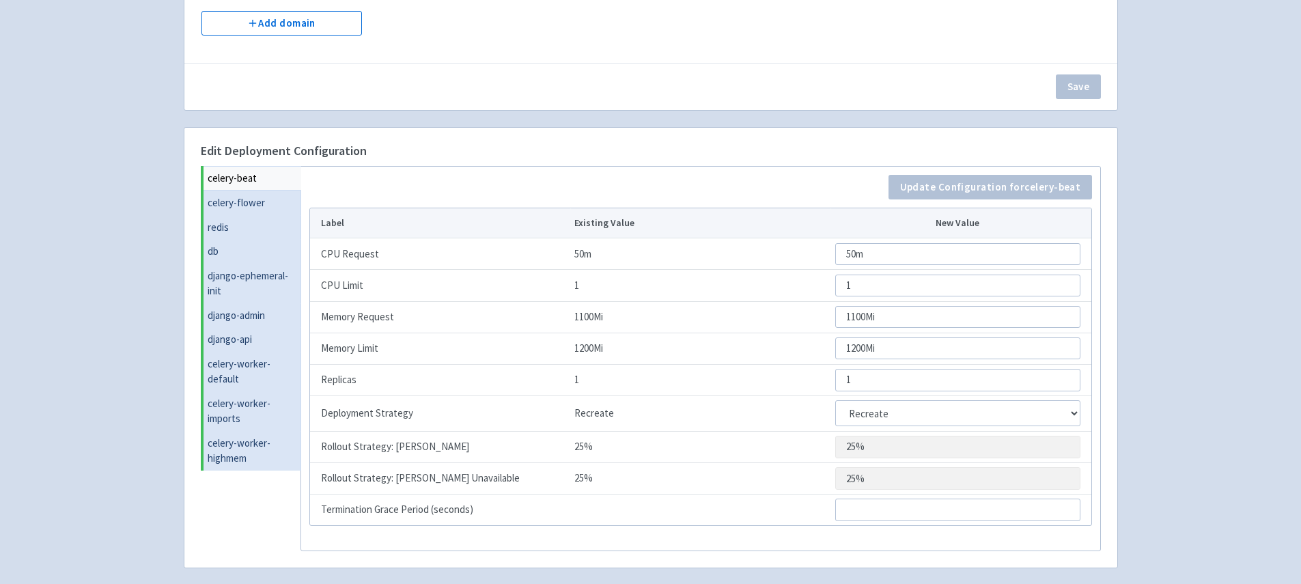
scroll to position [305, 0]
click at [283, 204] on link "celery-flower" at bounding box center [253, 200] width 98 height 25
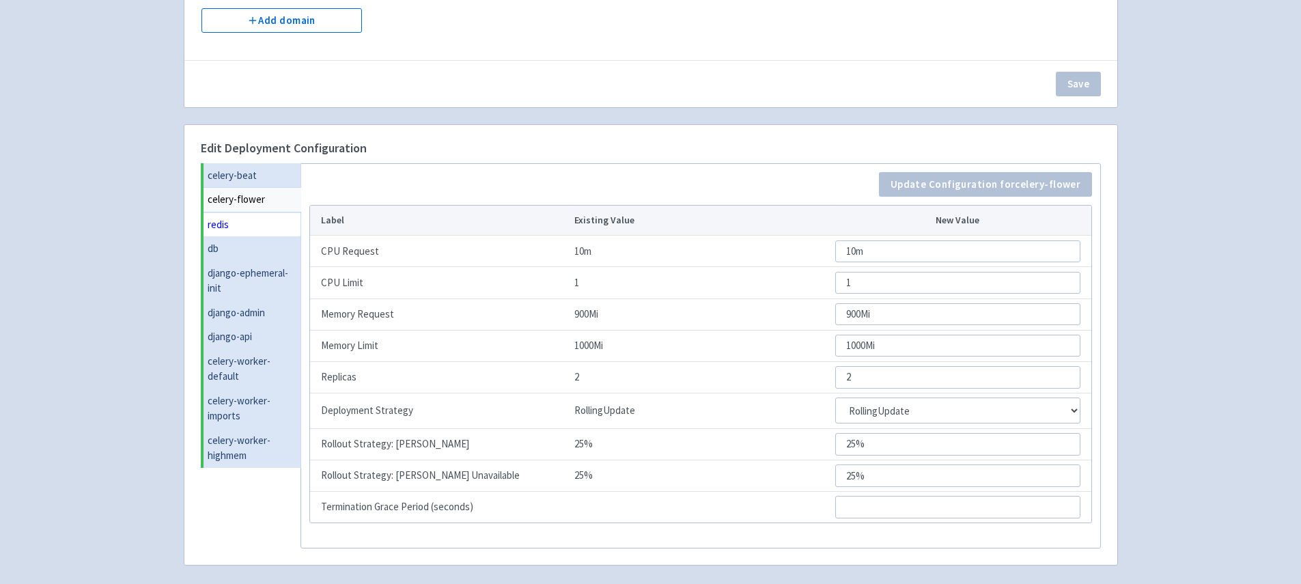
click at [279, 219] on link "redis" at bounding box center [253, 224] width 98 height 25
click at [274, 207] on link "celery-flower" at bounding box center [253, 199] width 98 height 25
click at [267, 175] on link "celery-beat" at bounding box center [253, 175] width 98 height 25
select select "Recreate"
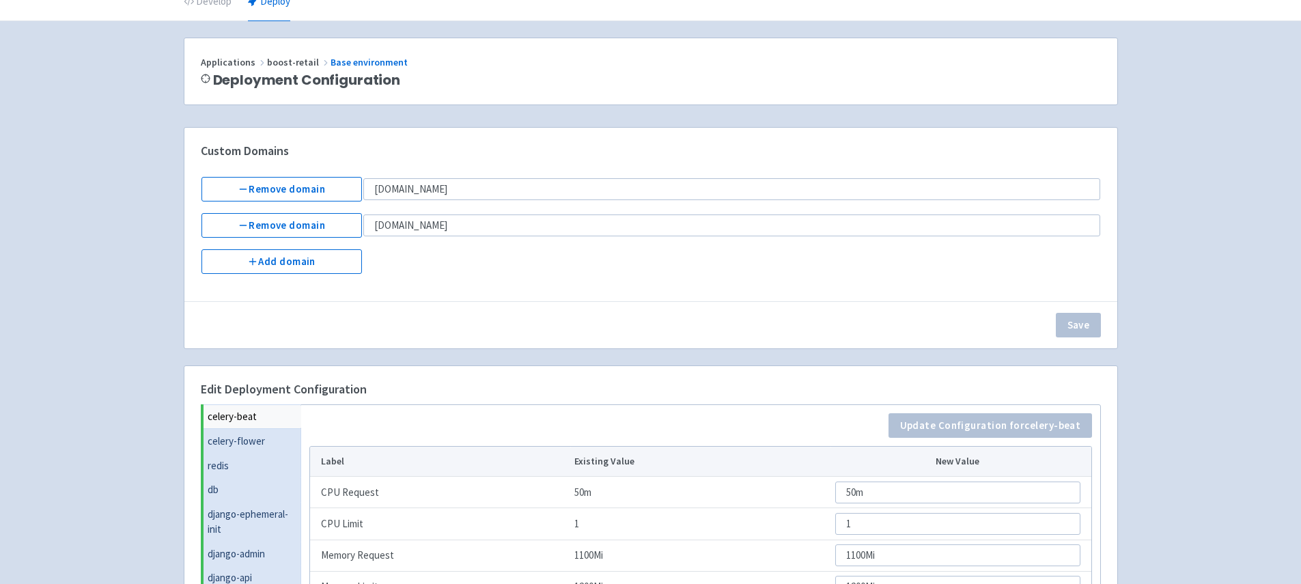
scroll to position [0, 0]
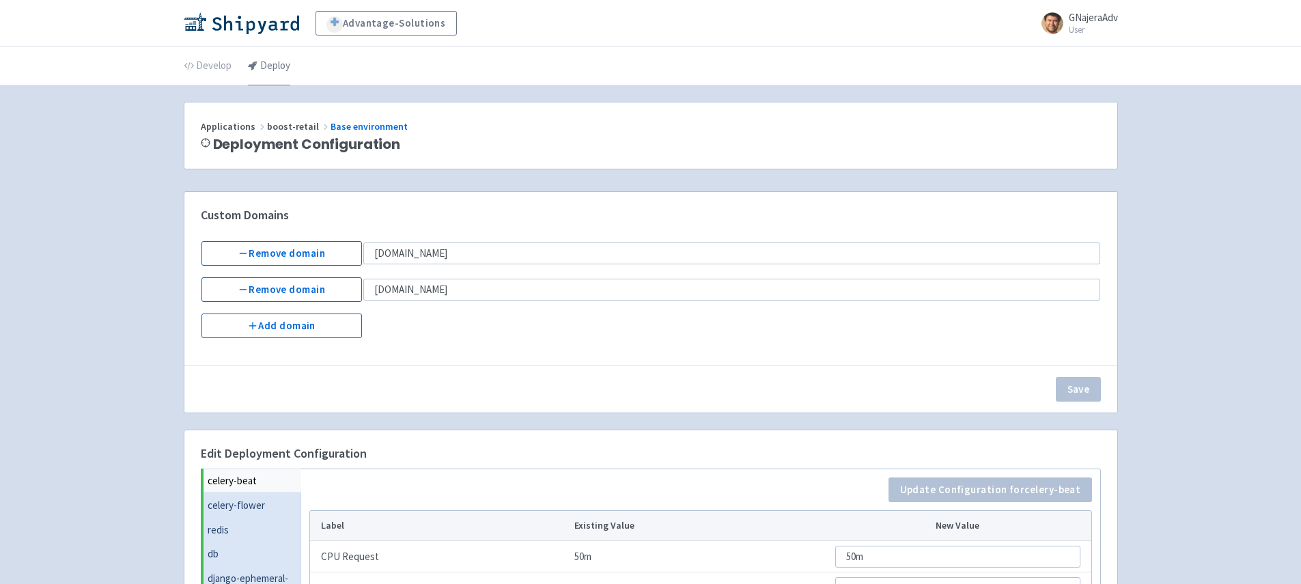
click at [260, 64] on link "Deploy" at bounding box center [269, 66] width 42 height 38
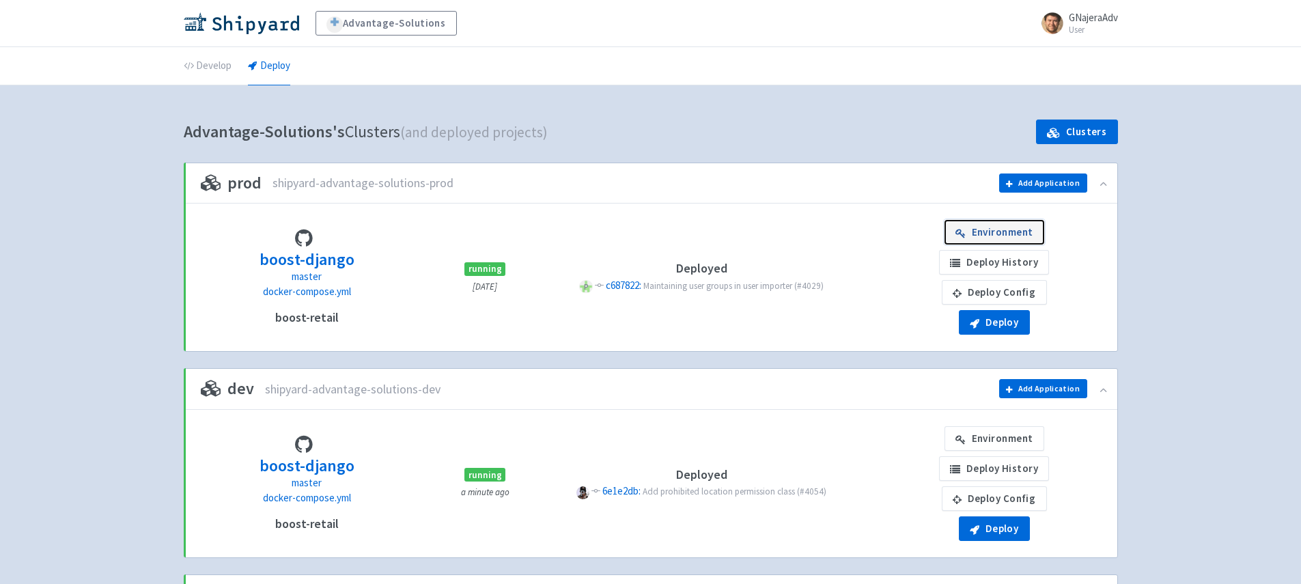
click at [1014, 237] on link "Environment" at bounding box center [994, 232] width 100 height 25
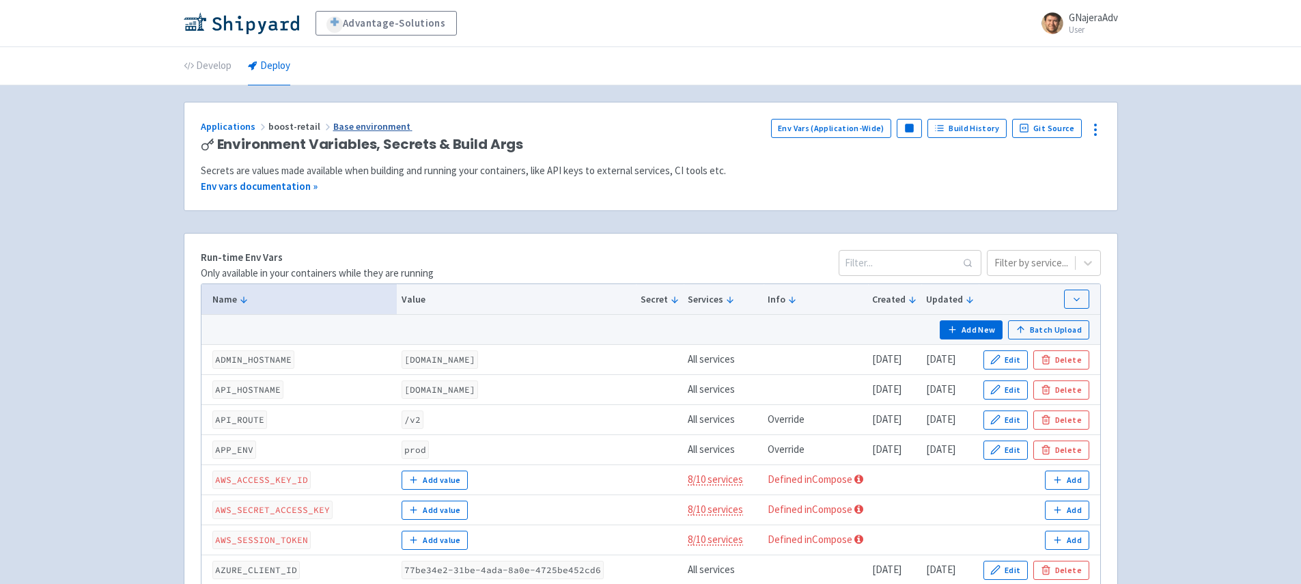
click at [333, 130] on link "Base environment" at bounding box center [372, 126] width 79 height 12
click at [272, 73] on link "Deploy" at bounding box center [269, 66] width 42 height 38
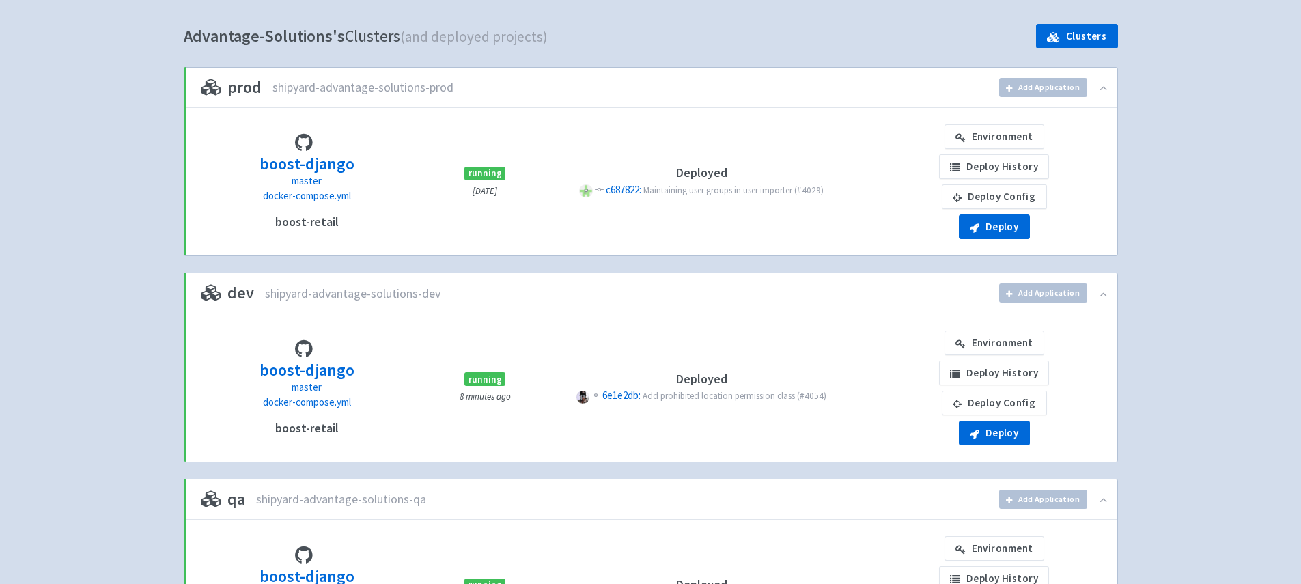
scroll to position [102, 0]
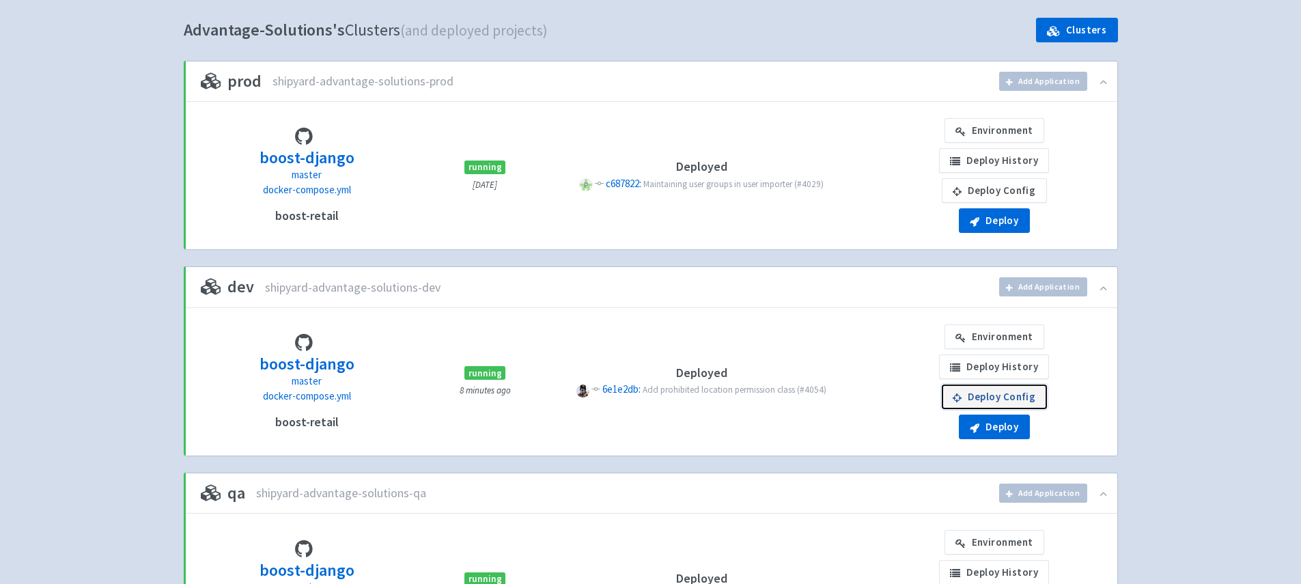
click at [1000, 391] on link "Deploy Config" at bounding box center [994, 396] width 105 height 25
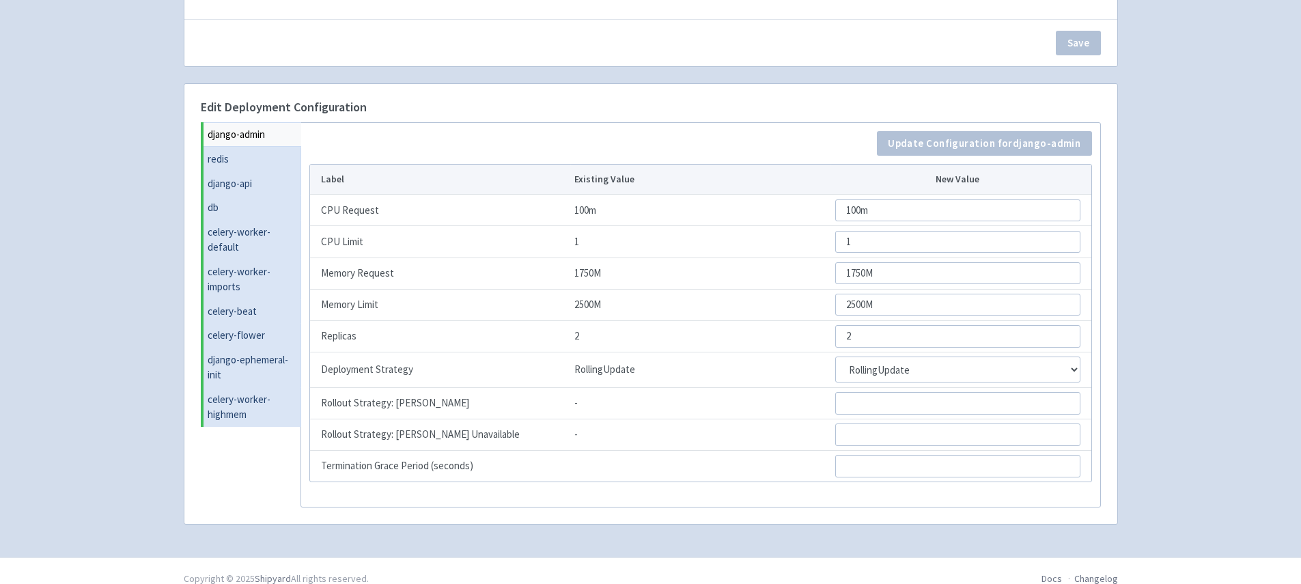
scroll to position [362, 0]
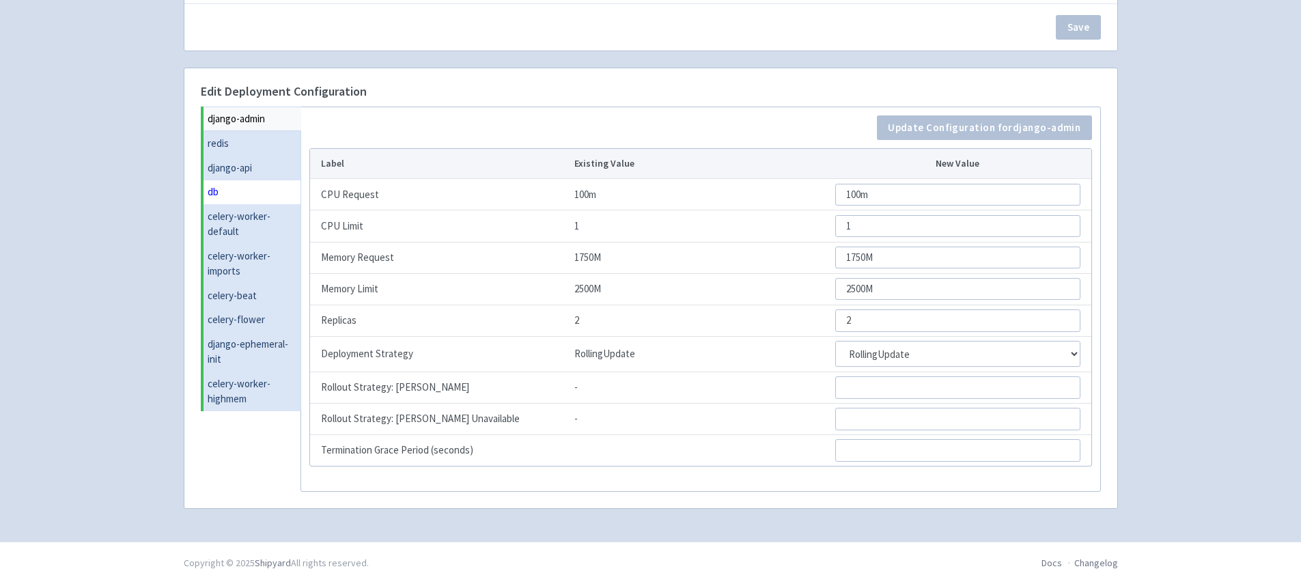
click at [229, 180] on link "db" at bounding box center [253, 192] width 98 height 25
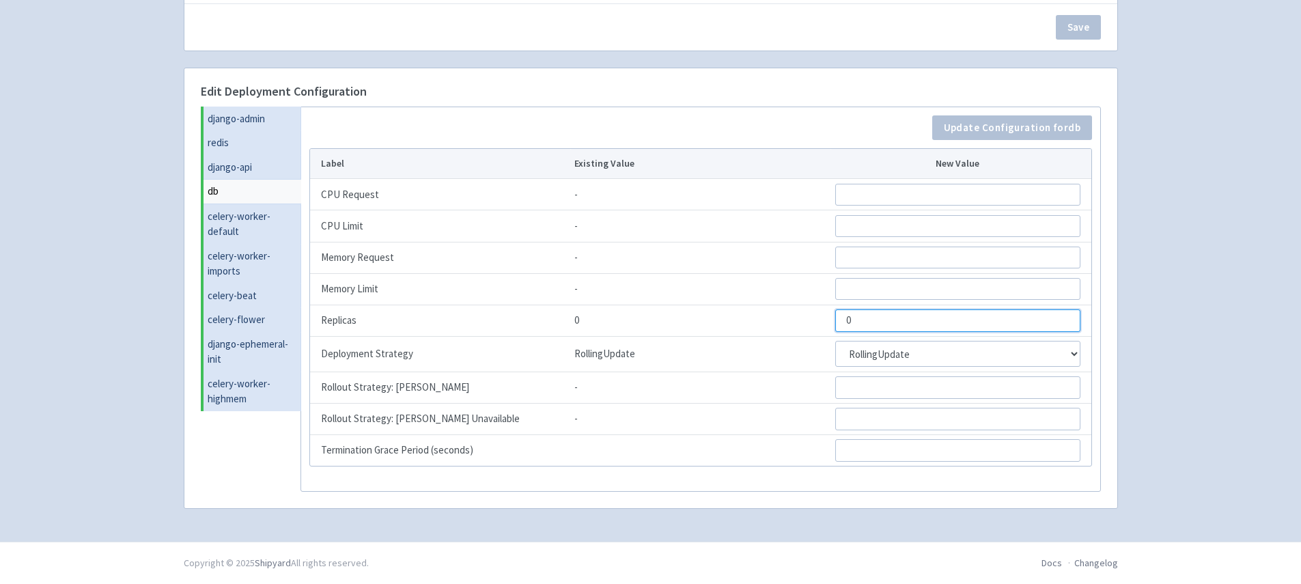
drag, startPoint x: 858, startPoint y: 319, endPoint x: 833, endPoint y: 320, distance: 24.6
click at [833, 320] on td "0" at bounding box center [960, 320] width 260 height 31
click at [255, 318] on link "celery-flower" at bounding box center [253, 319] width 98 height 25
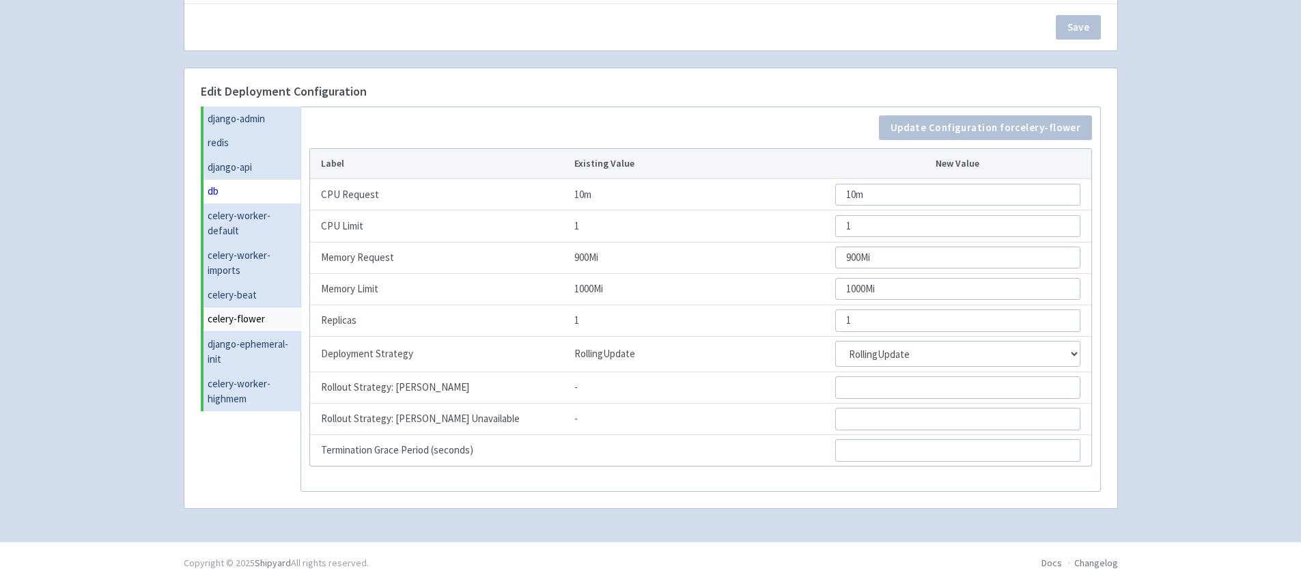
click at [269, 201] on link "db" at bounding box center [253, 191] width 98 height 25
